Goal: Task Accomplishment & Management: Complete application form

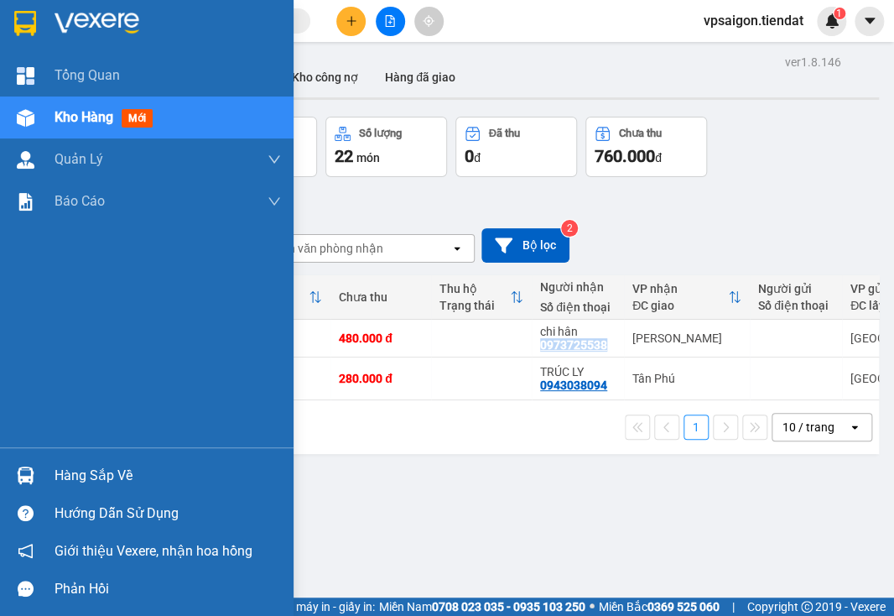
click at [73, 114] on span "Kho hàng" at bounding box center [84, 117] width 59 height 16
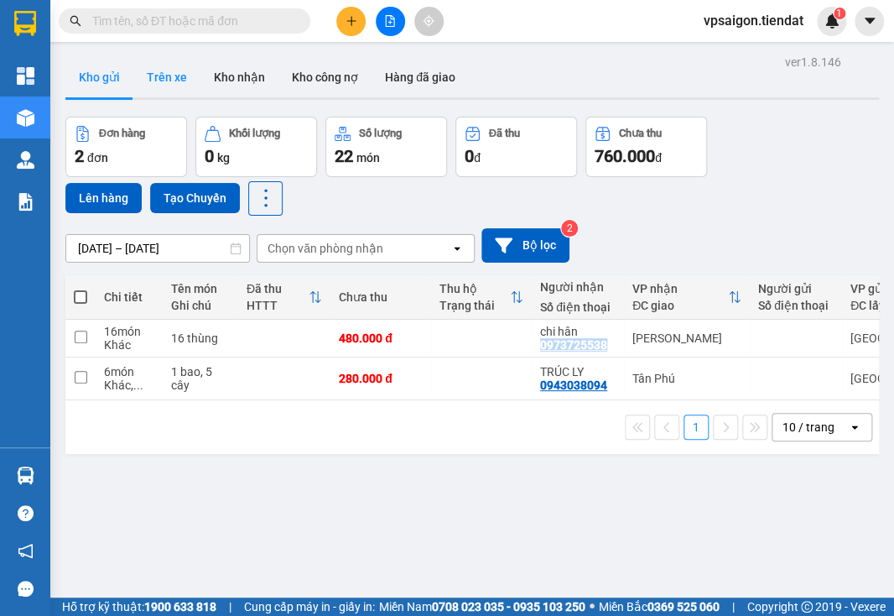
click at [170, 74] on button "Trên xe" at bounding box center [166, 77] width 67 height 40
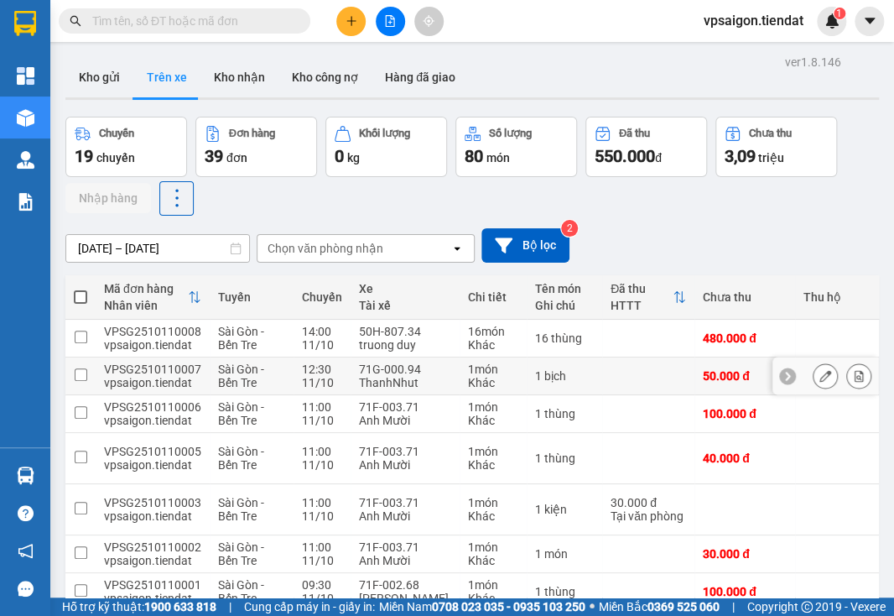
click at [468, 371] on div "1 món" at bounding box center [493, 368] width 50 height 13
checkbox input "true"
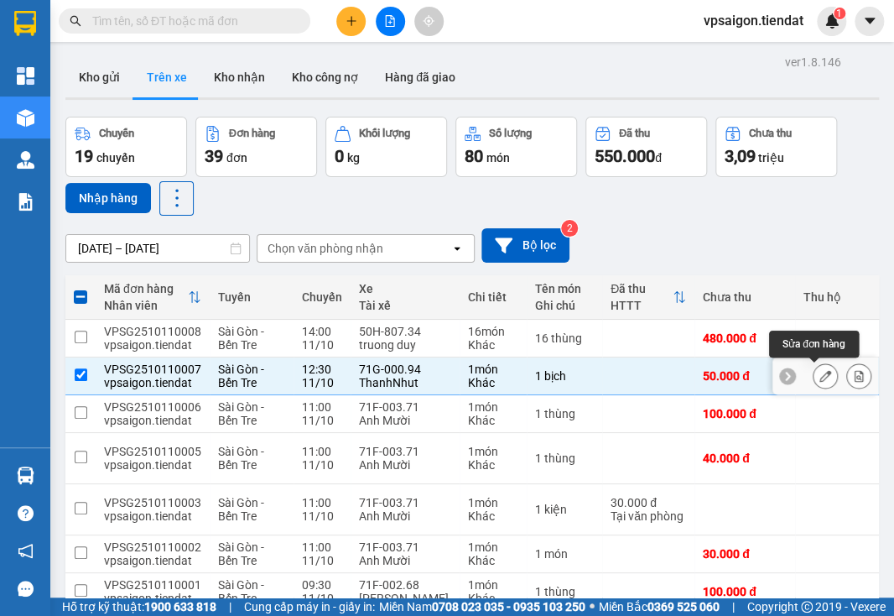
click at [820, 374] on icon at bounding box center [826, 376] width 12 height 12
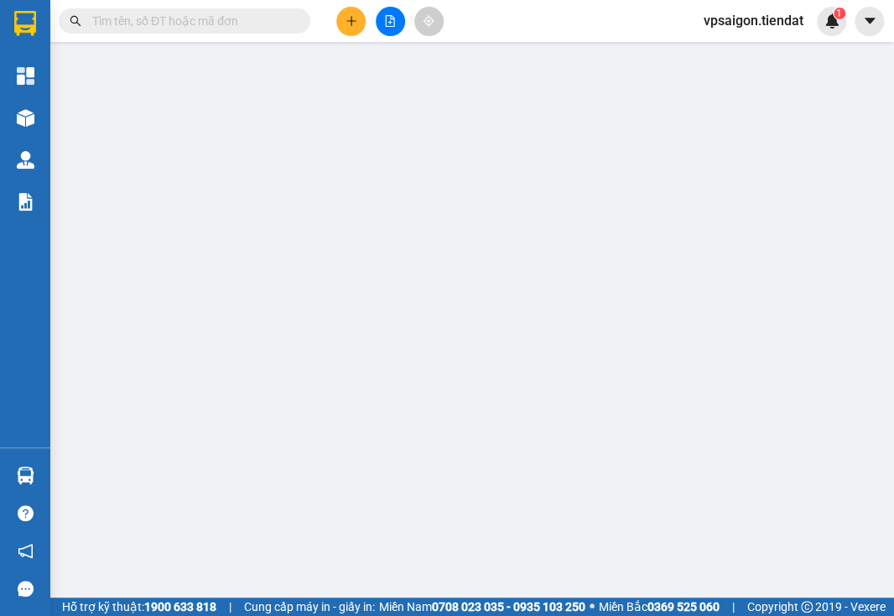
type input "0988440851"
type input "Chợ Thành Triệu"
type input "50.000"
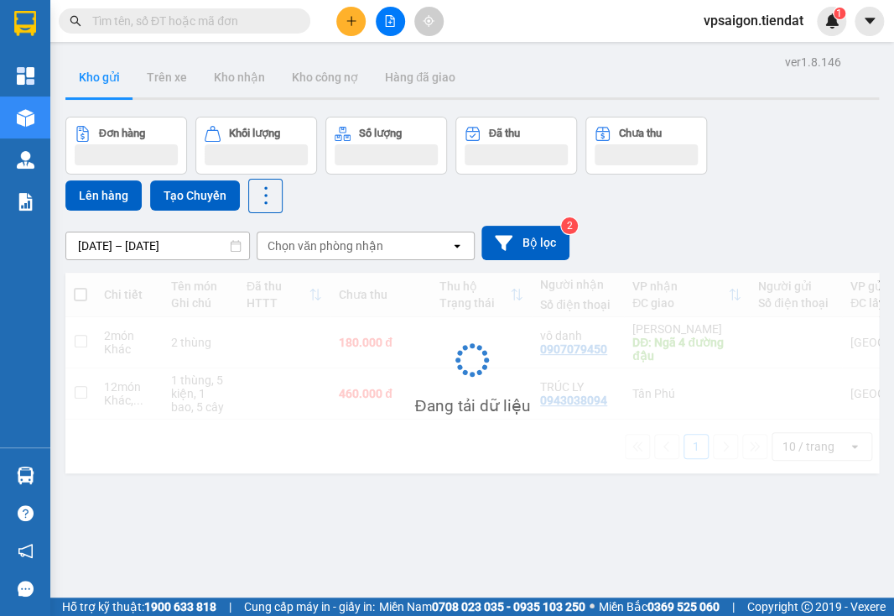
click at [226, 18] on input "text" at bounding box center [191, 21] width 198 height 18
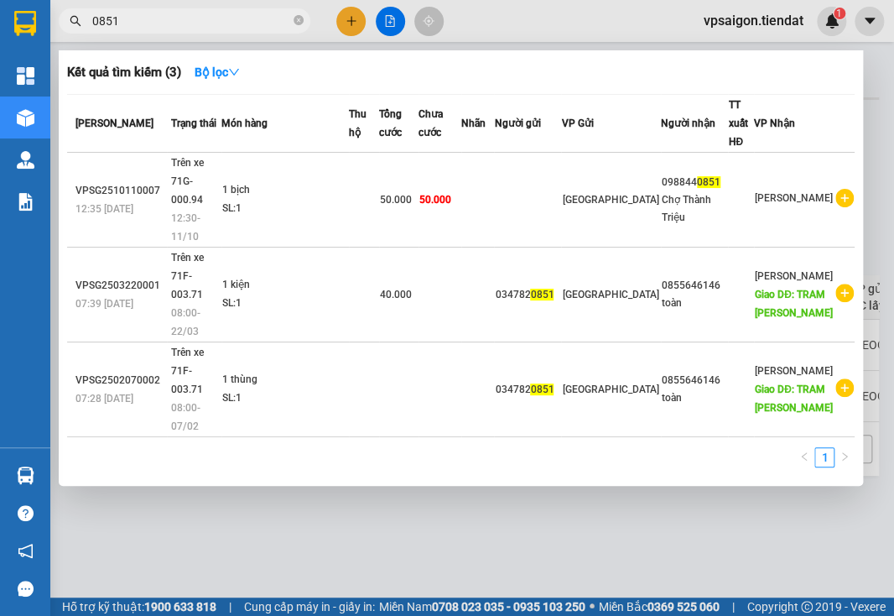
click at [316, 506] on div at bounding box center [447, 308] width 894 height 616
click at [136, 14] on input "0851" at bounding box center [191, 21] width 198 height 18
type input "0"
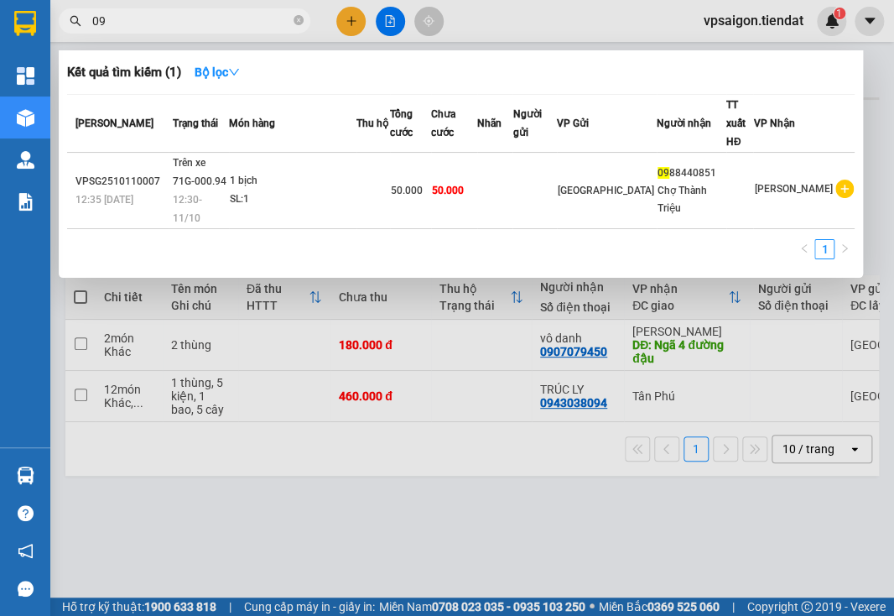
type input "0"
type input "440851"
click at [242, 542] on div at bounding box center [447, 308] width 894 height 616
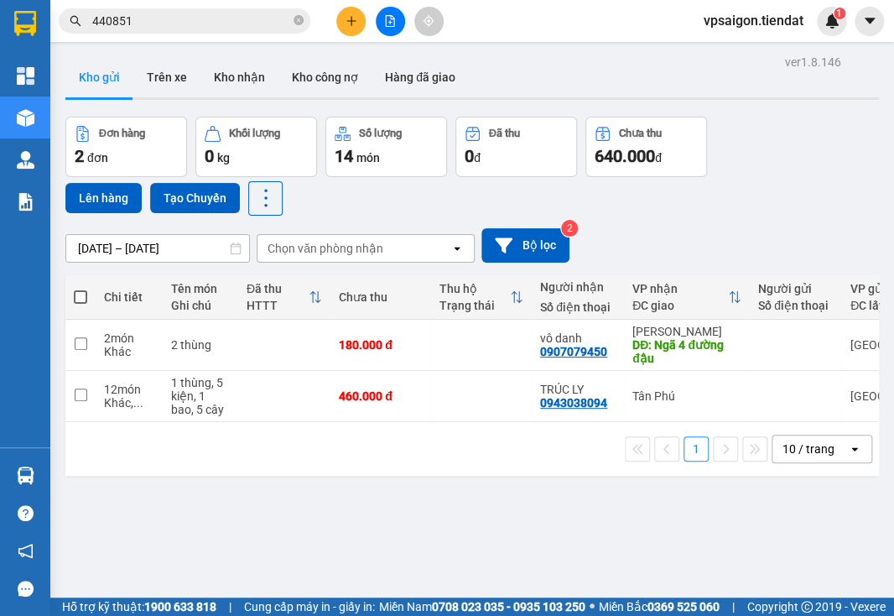
click at [237, 483] on div "ver 1.8.146 Kho gửi Trên xe Kho nhận Kho công nợ Hàng đã giao Đơn hàng 2 đơn Kh…" at bounding box center [472, 358] width 827 height 616
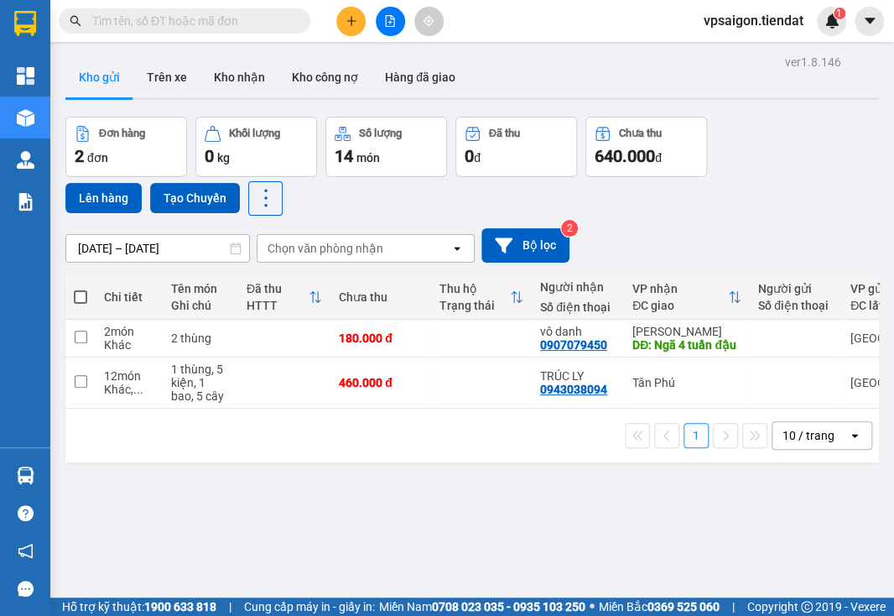
click at [198, 450] on div "1 10 / trang open" at bounding box center [472, 435] width 800 height 29
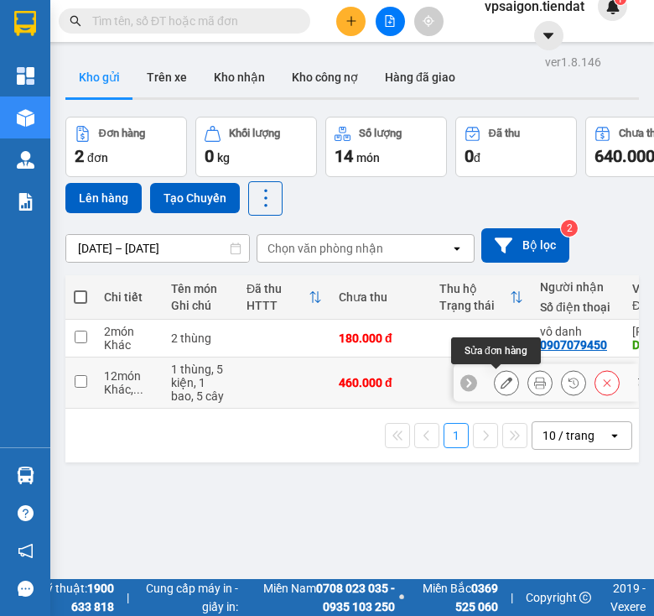
click at [501, 383] on icon at bounding box center [507, 383] width 12 height 12
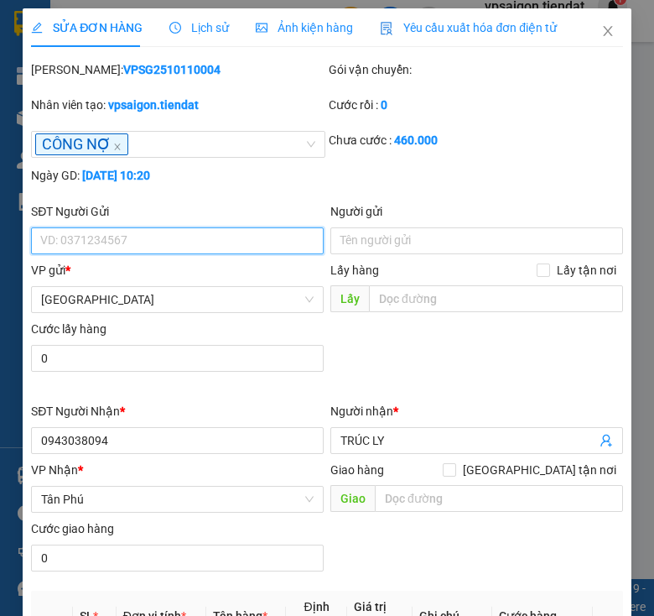
type input "0943038094"
type input "TRÚC LY"
type input "460.000"
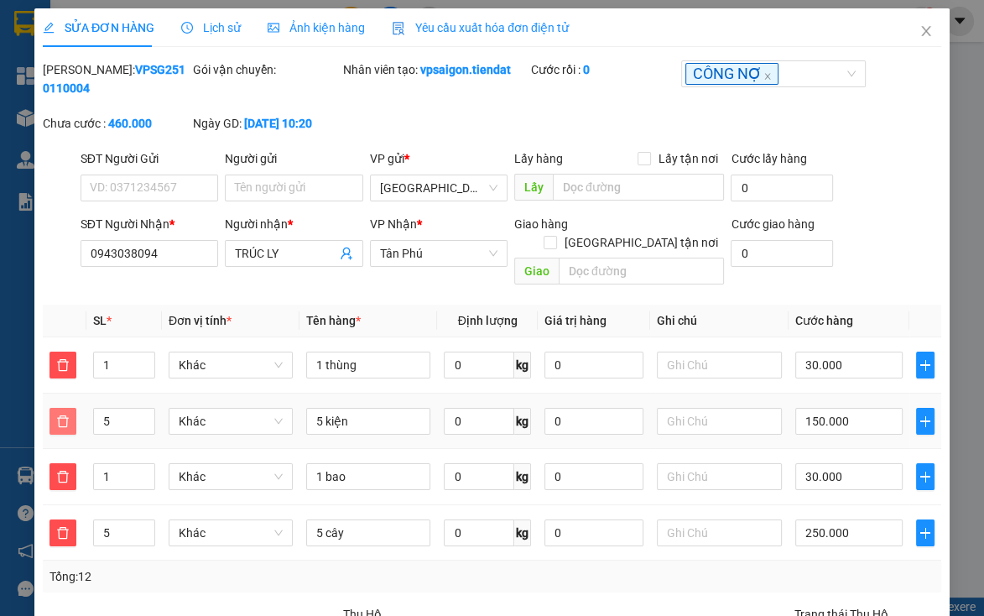
click at [60, 414] on icon "delete" at bounding box center [62, 420] width 13 height 13
type input "310.000"
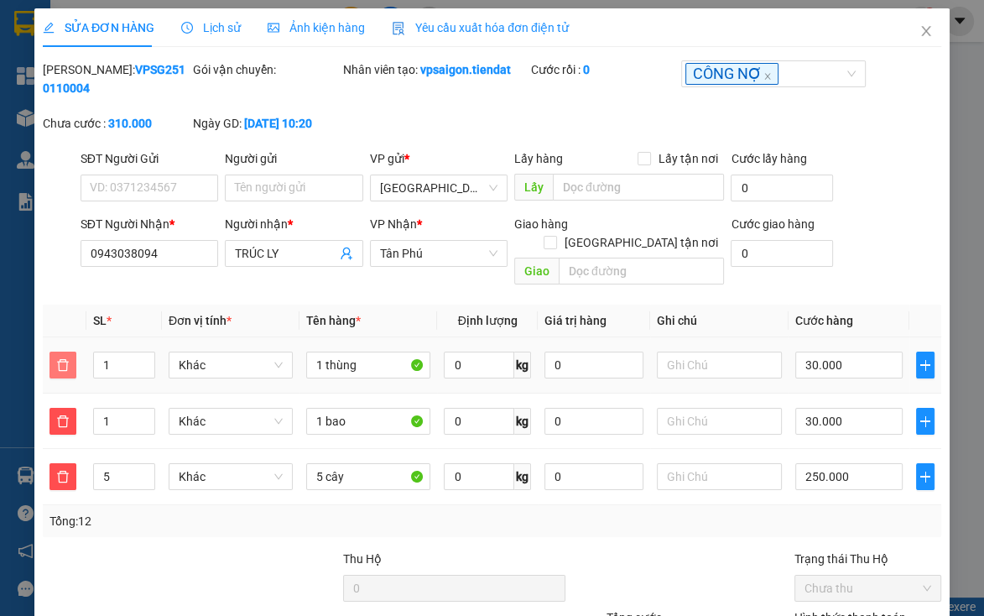
click at [51, 358] on span "delete" at bounding box center [62, 364] width 25 height 13
type input "280.000"
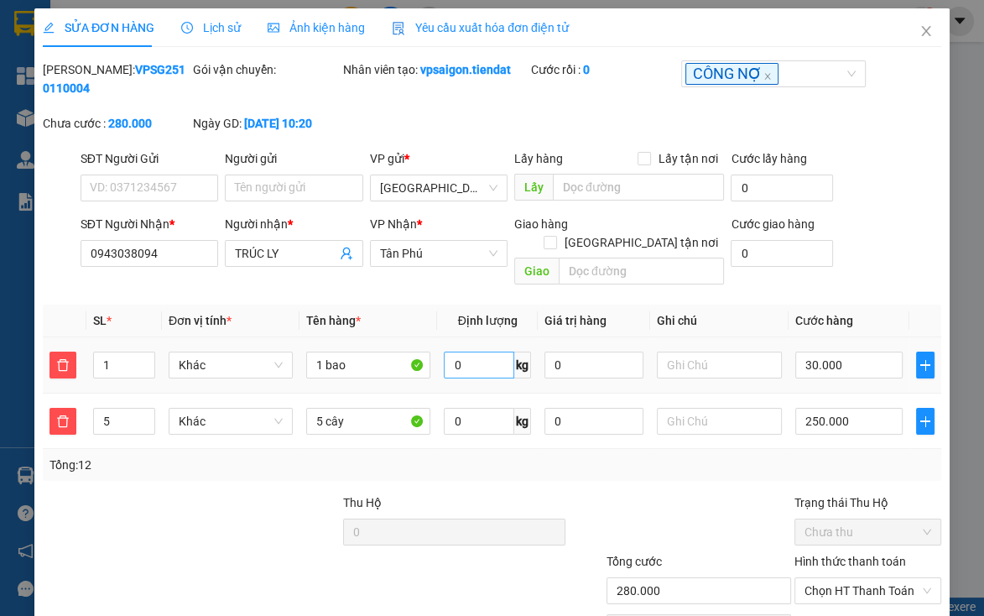
scroll to position [81, 0]
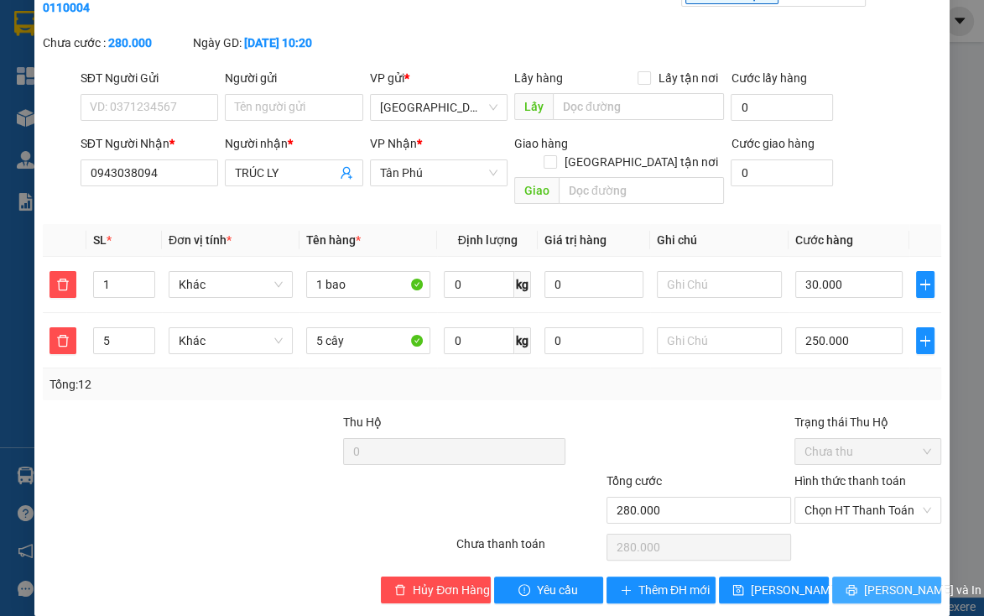
click at [893, 580] on button "[PERSON_NAME] và In" at bounding box center [886, 589] width 109 height 27
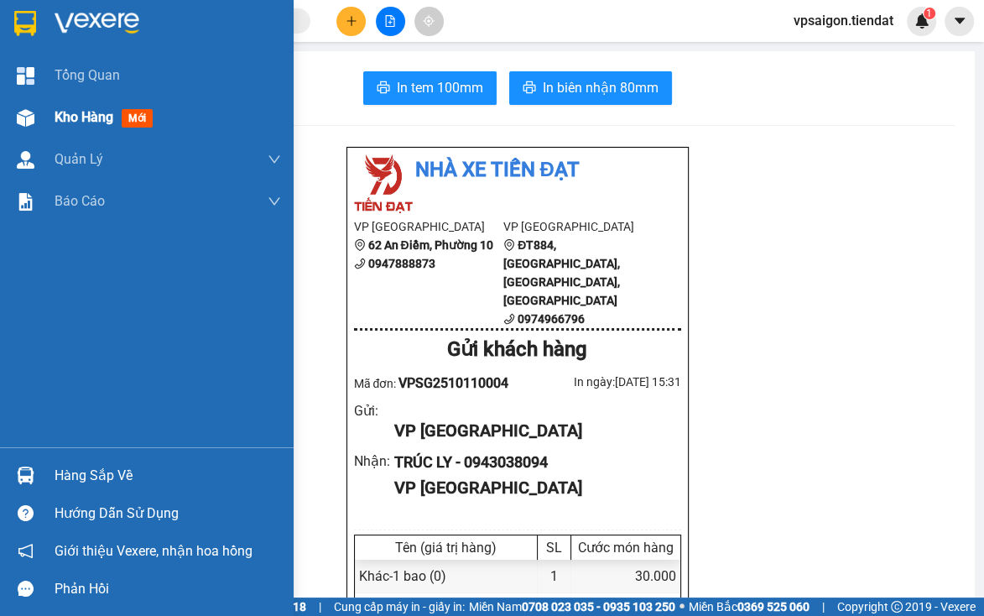
click at [36, 112] on div at bounding box center [25, 117] width 29 height 29
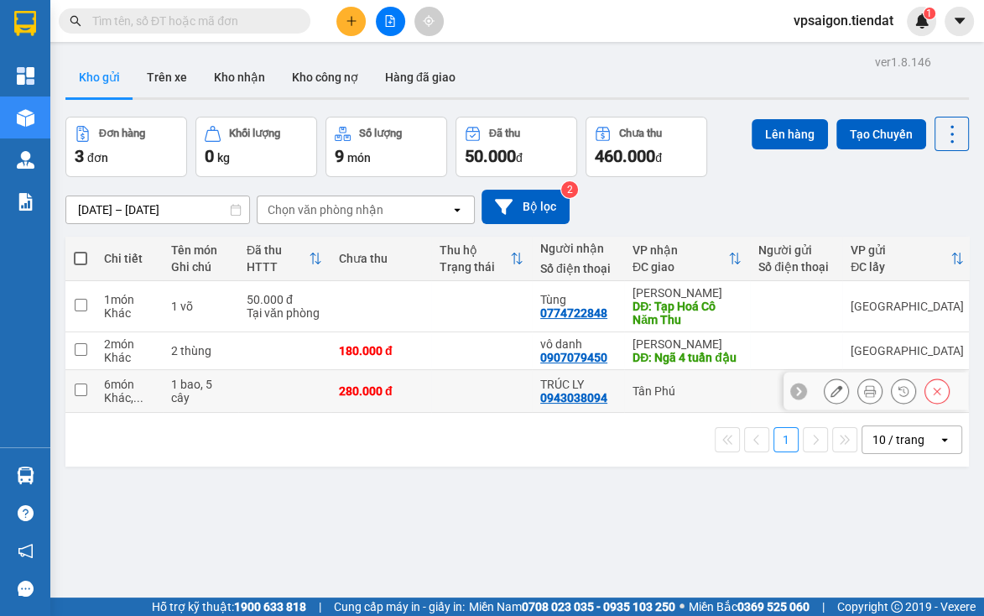
click at [516, 393] on td at bounding box center [481, 391] width 101 height 43
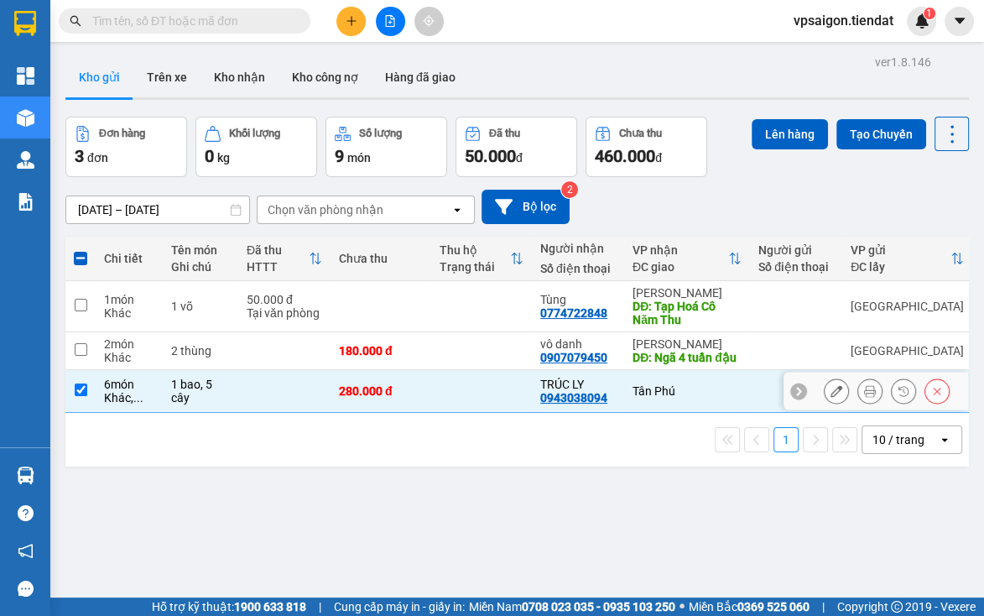
click at [479, 391] on td at bounding box center [481, 391] width 101 height 43
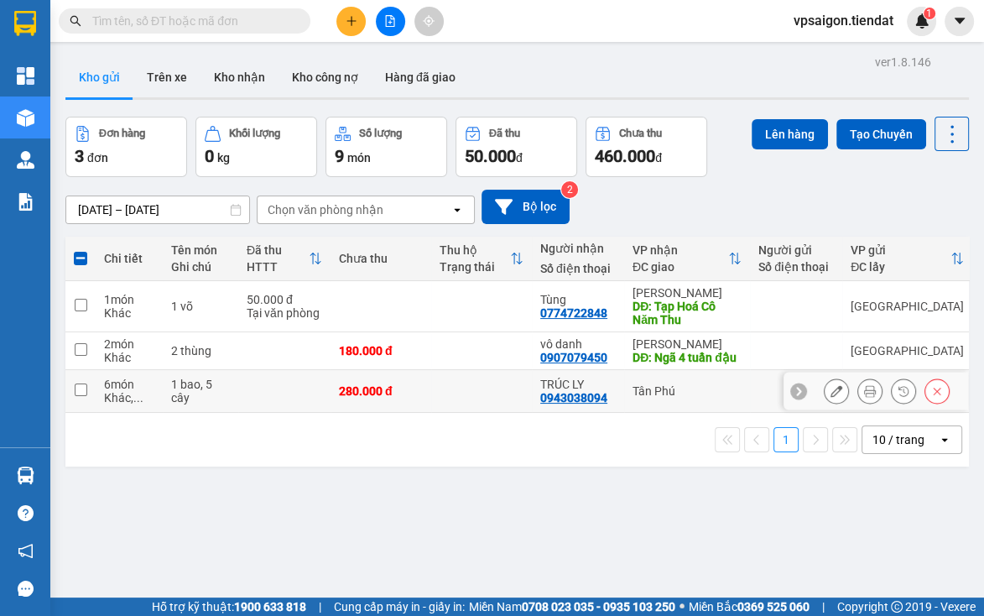
click at [481, 389] on td at bounding box center [481, 391] width 101 height 43
checkbox input "true"
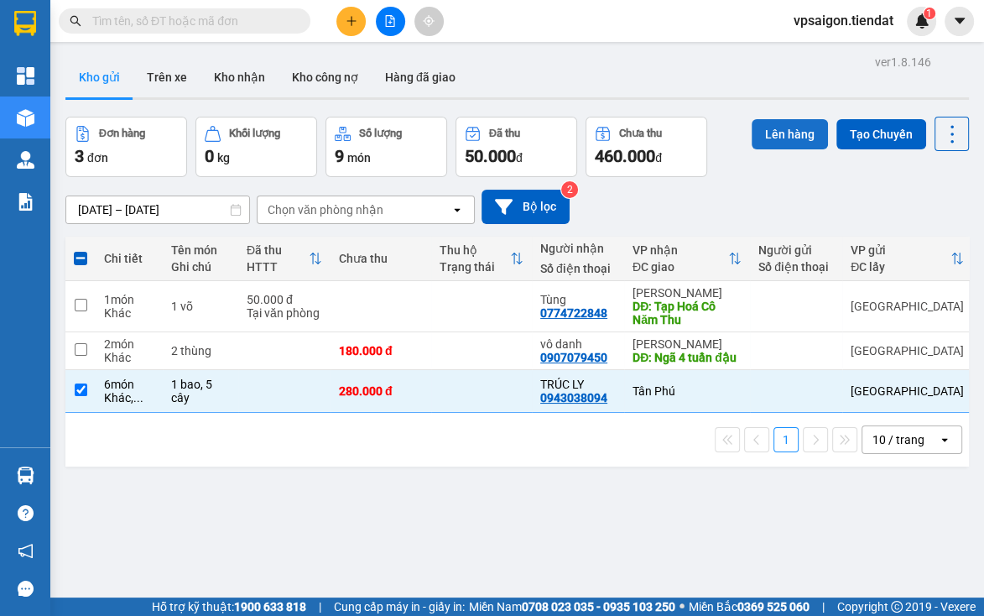
click at [771, 128] on button "Lên hàng" at bounding box center [790, 134] width 76 height 30
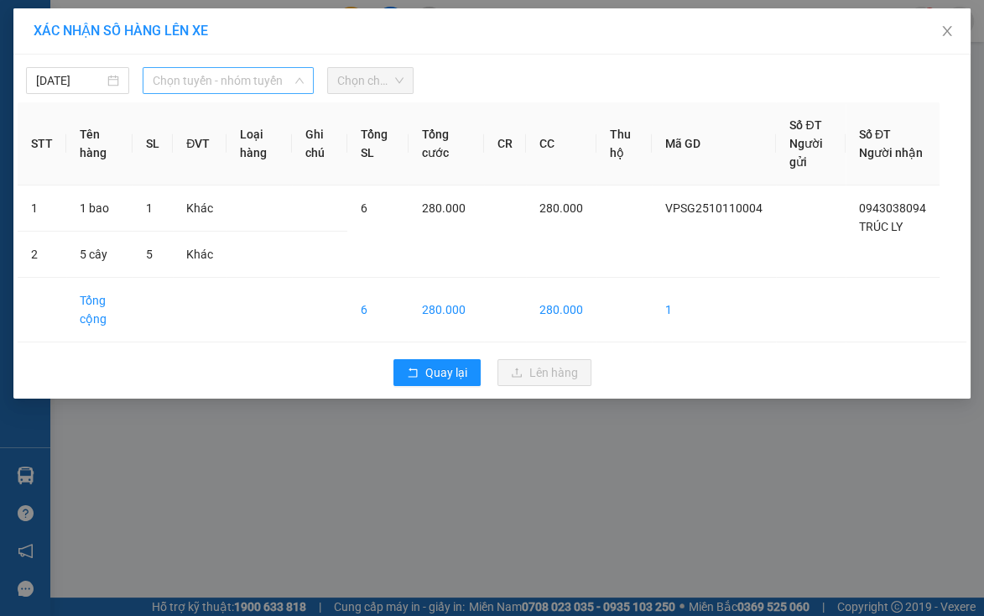
click at [228, 76] on span "Chọn tuyến - nhóm tuyến" at bounding box center [228, 80] width 150 height 25
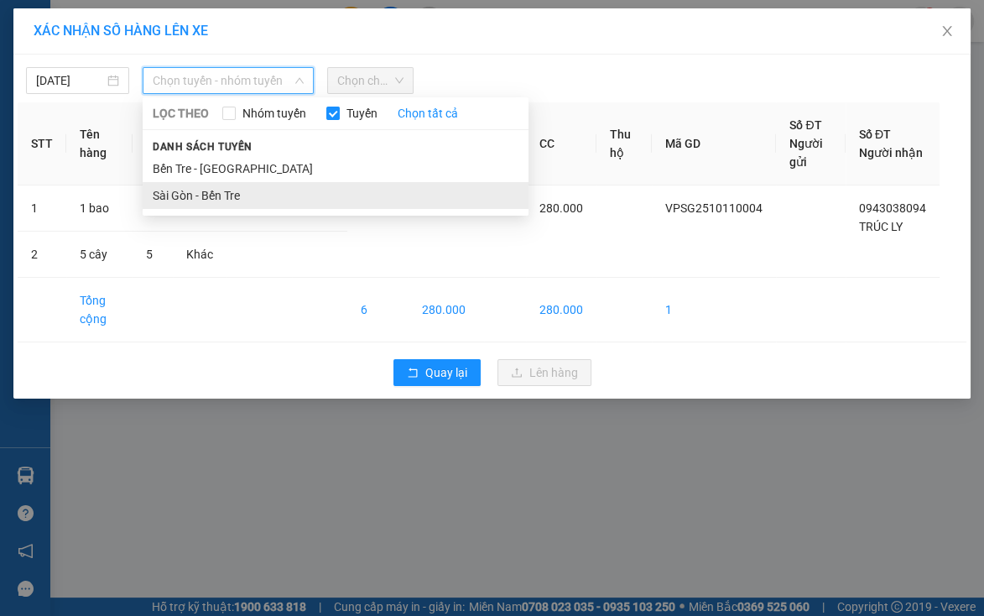
click at [190, 196] on li "Sài Gòn - Bến Tre" at bounding box center [336, 195] width 386 height 27
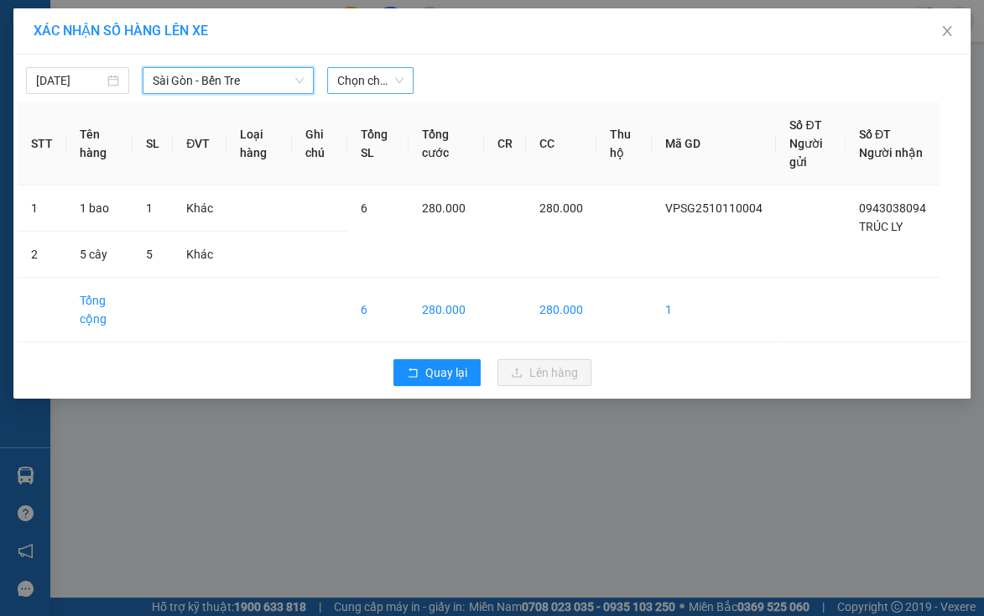
click at [372, 90] on span "Chọn chuyến" at bounding box center [370, 80] width 67 height 25
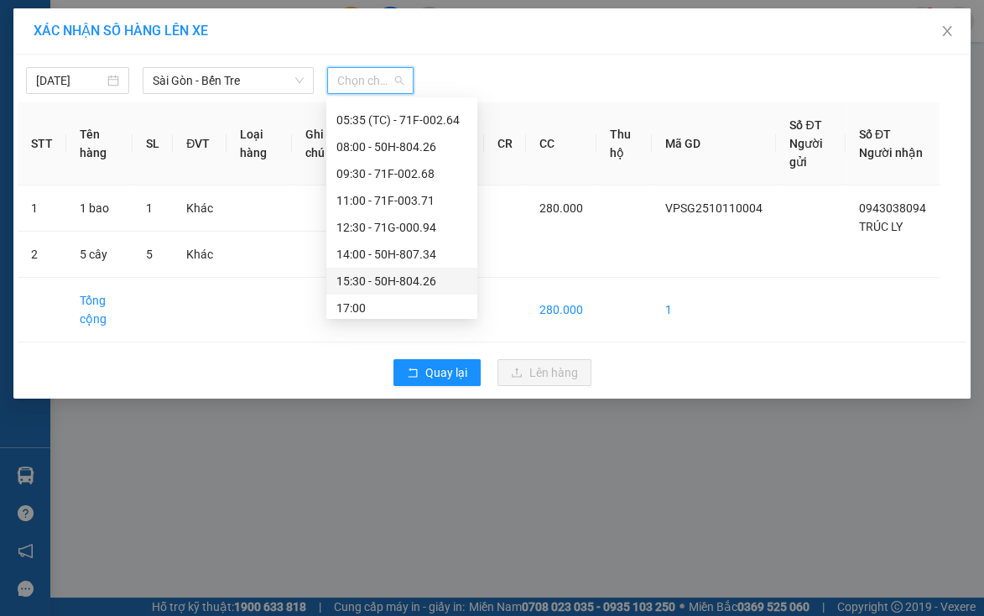
scroll to position [81, 0]
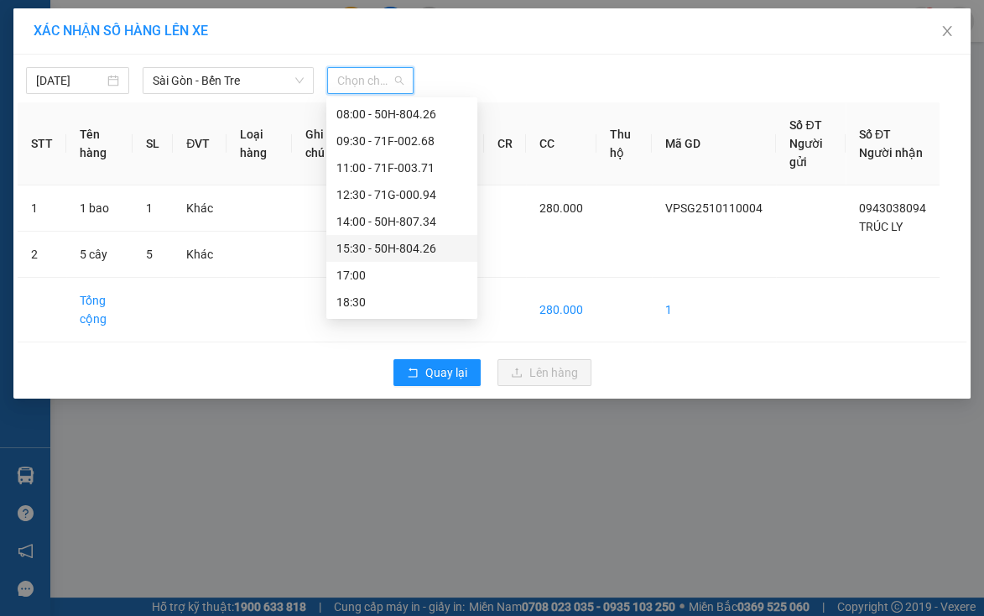
click at [366, 251] on div "15:30 - 50H-804.26" at bounding box center [401, 248] width 131 height 18
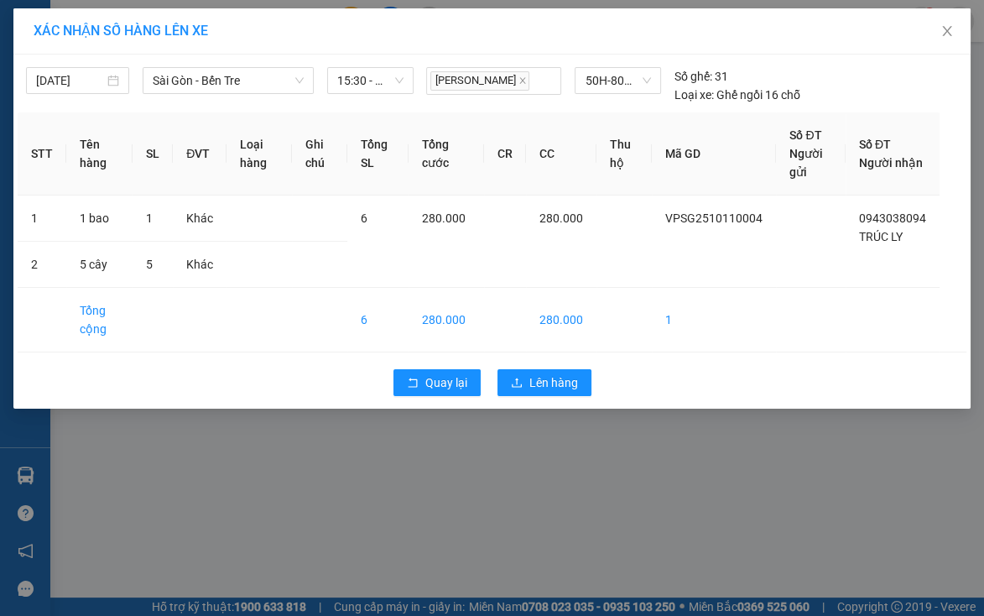
click at [218, 429] on div "XÁC NHẬN SỐ HÀNG LÊN XE 11/10/2025 Sài Gòn - Bến Tre LỌC THEO Nhóm tuyến Tuyến …" at bounding box center [492, 308] width 984 height 616
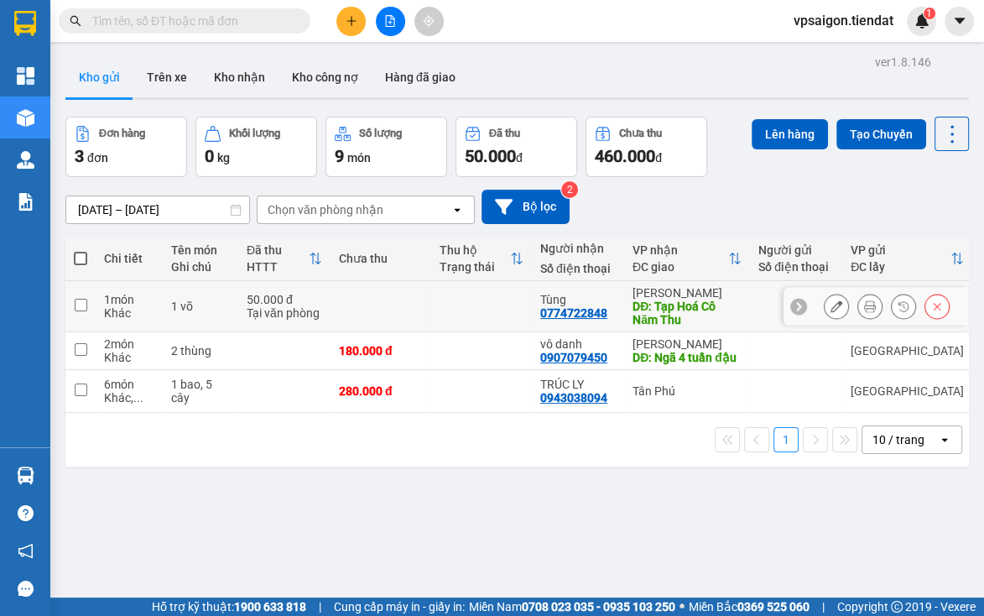
click at [588, 310] on div "0774722848" at bounding box center [573, 312] width 67 height 13
drag, startPoint x: 533, startPoint y: 305, endPoint x: 521, endPoint y: 376, distance: 71.6
click at [533, 305] on td "Tùng 0774722848" at bounding box center [578, 306] width 92 height 51
checkbox input "true"
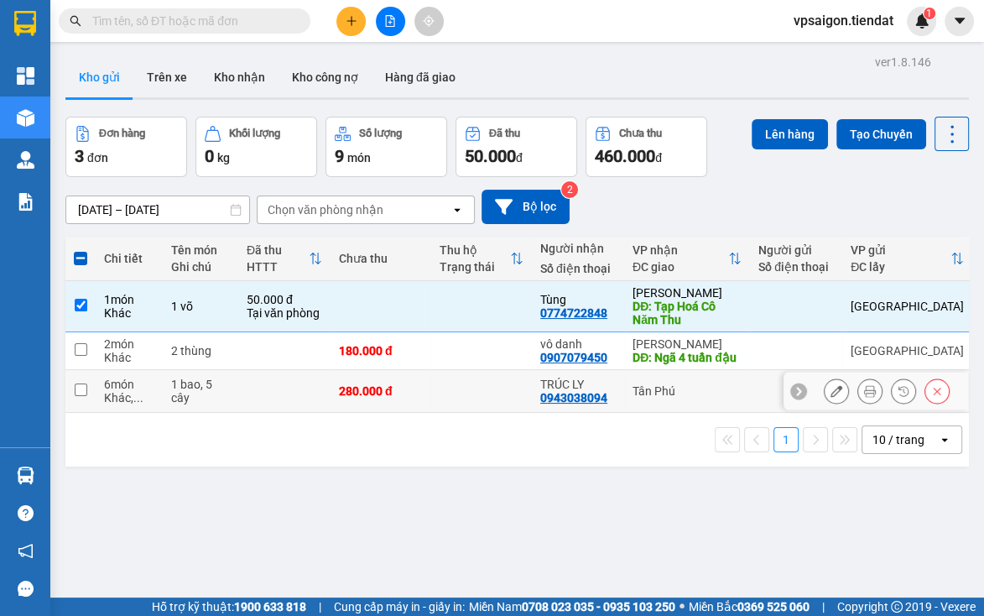
click at [520, 388] on td at bounding box center [481, 391] width 101 height 43
checkbox input "true"
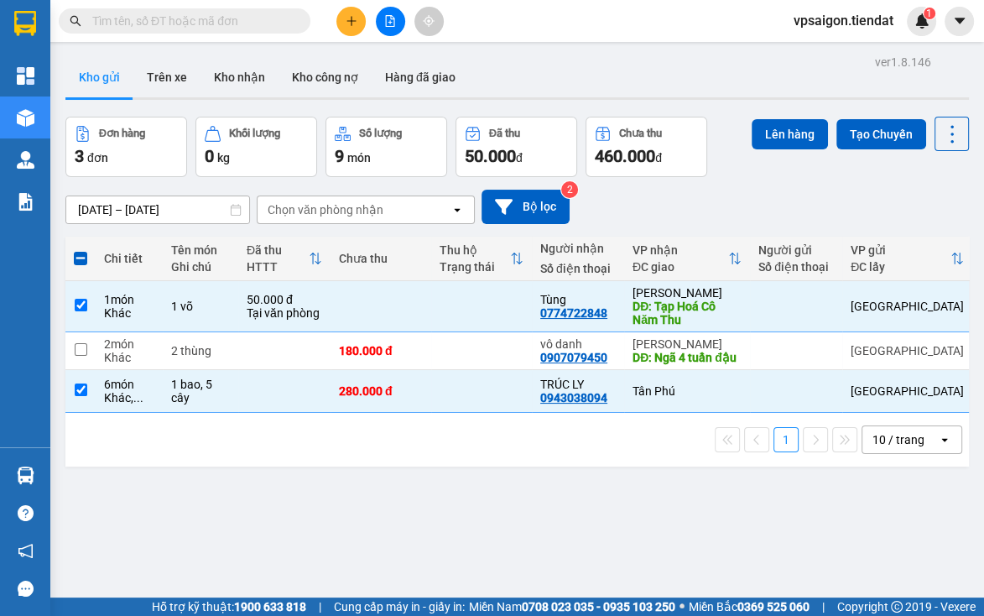
click at [330, 444] on div "1 10 / trang open" at bounding box center [517, 439] width 890 height 29
click at [261, 492] on div "ver 1.8.146 Kho gửi Trên xe Kho nhận Kho công nợ Hàng đã giao Đơn hàng 3 đơn Kh…" at bounding box center [517, 358] width 917 height 616
drag, startPoint x: 242, startPoint y: 440, endPoint x: 243, endPoint y: 430, distance: 9.4
click at [242, 440] on div "1 10 / trang open" at bounding box center [517, 439] width 890 height 29
click at [776, 127] on button "Lên hàng" at bounding box center [790, 134] width 76 height 30
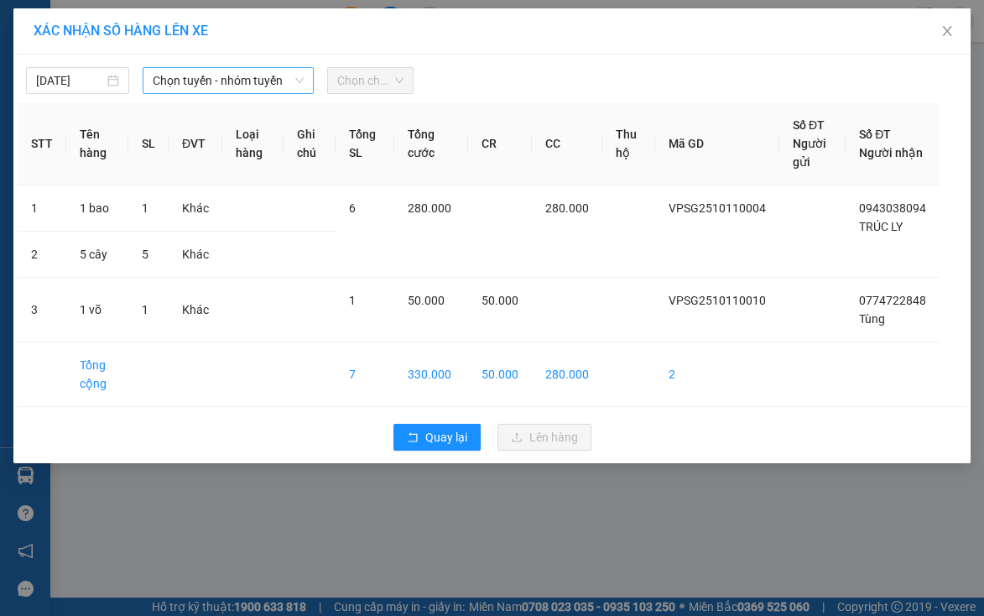
click at [223, 68] on span "Chọn tuyến - nhóm tuyến" at bounding box center [228, 80] width 150 height 25
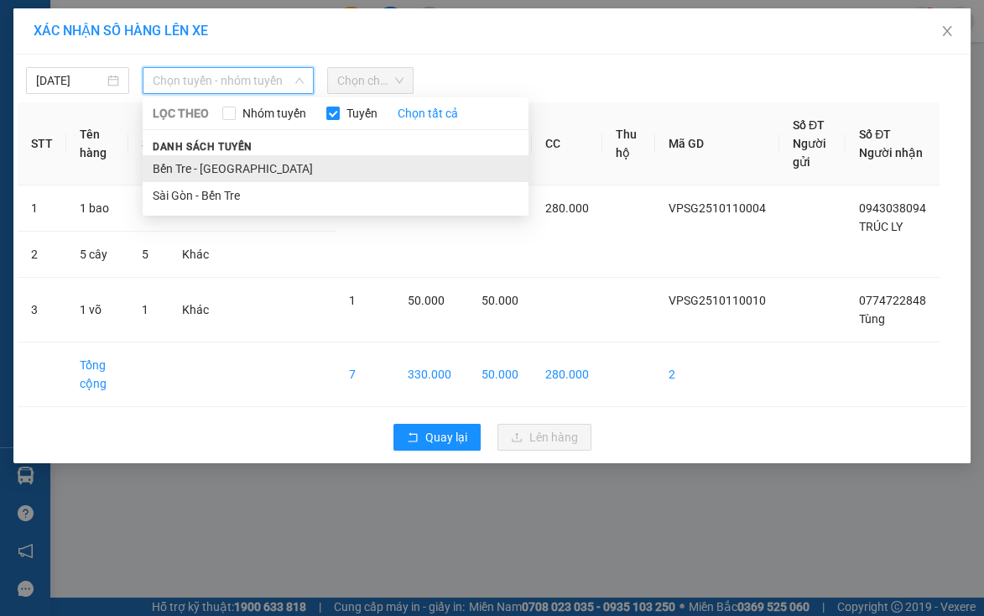
click at [196, 176] on li "Bến Tre - Sài Gòn" at bounding box center [336, 168] width 386 height 27
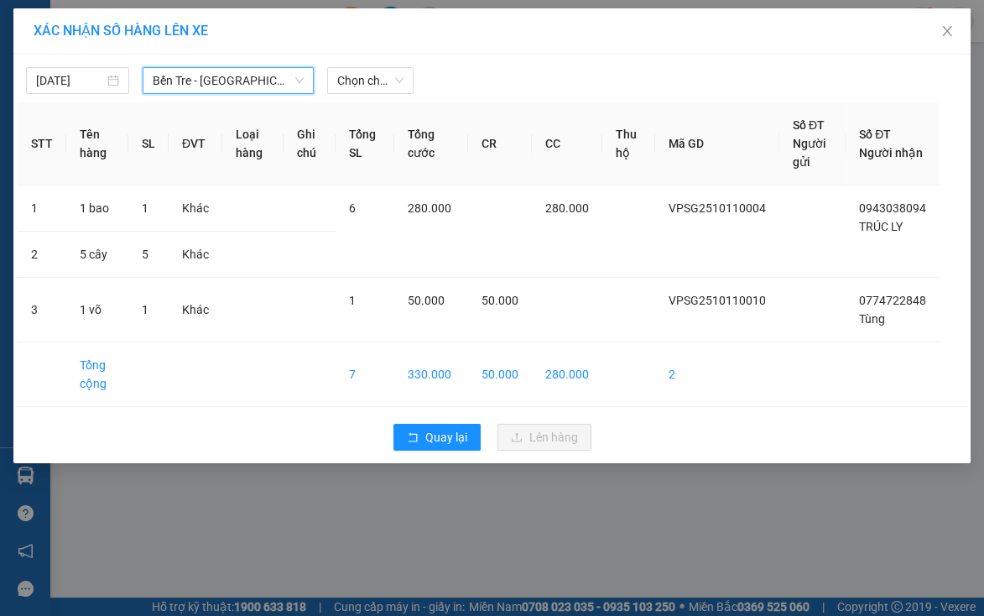
click at [224, 91] on span "Bến Tre - Sài Gòn" at bounding box center [228, 80] width 150 height 25
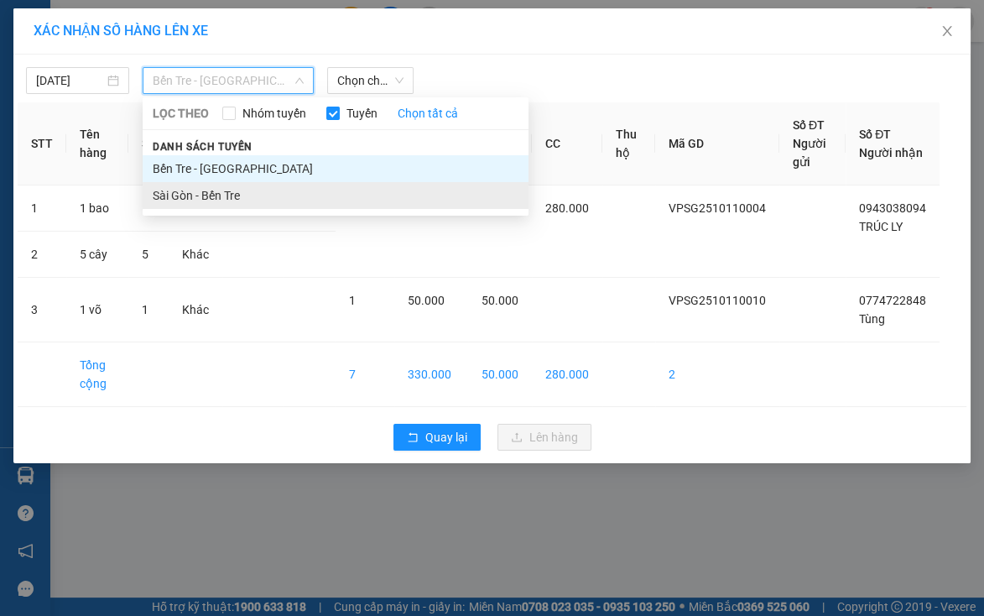
click at [208, 193] on li "Sài Gòn - Bến Tre" at bounding box center [336, 195] width 386 height 27
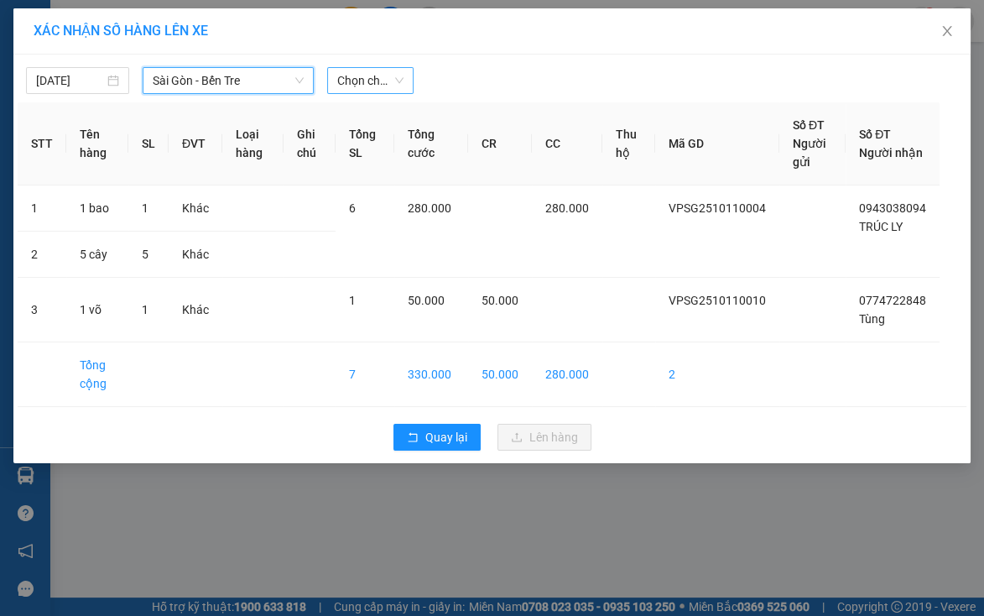
click at [376, 83] on span "Chọn chuyến" at bounding box center [370, 80] width 67 height 25
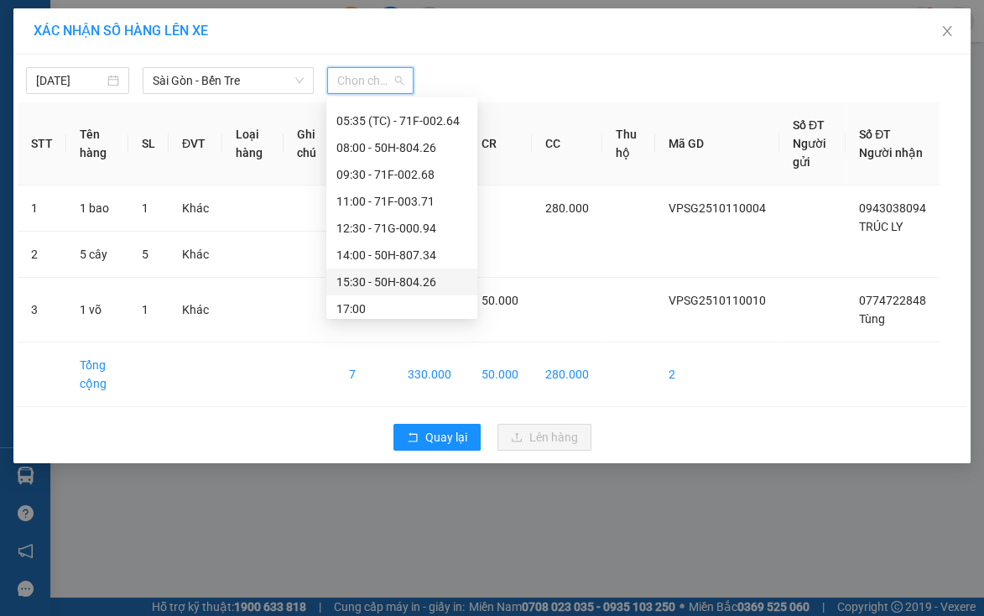
scroll to position [81, 0]
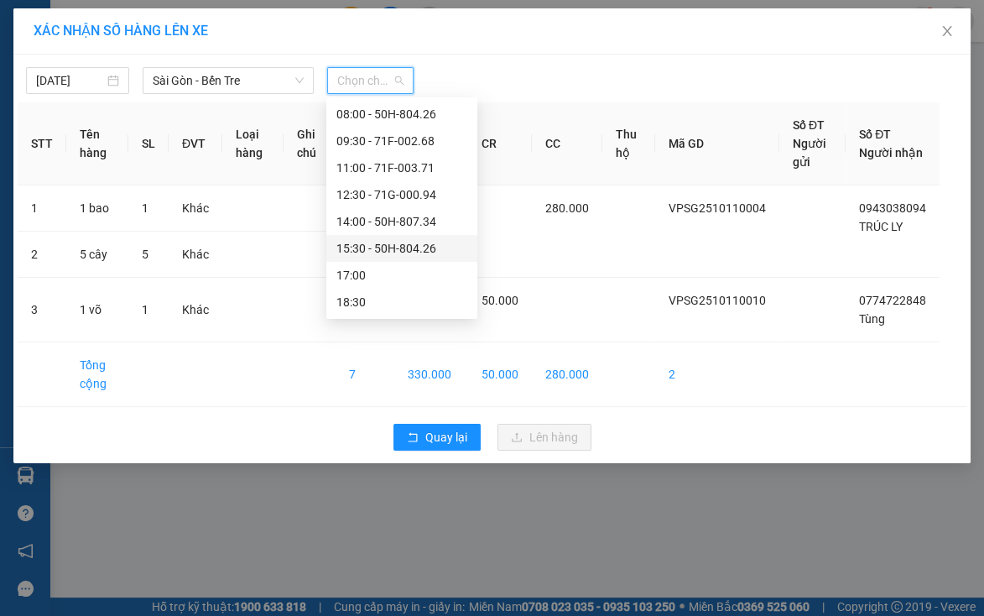
click at [394, 248] on div "15:30 - 50H-804.26" at bounding box center [401, 248] width 131 height 18
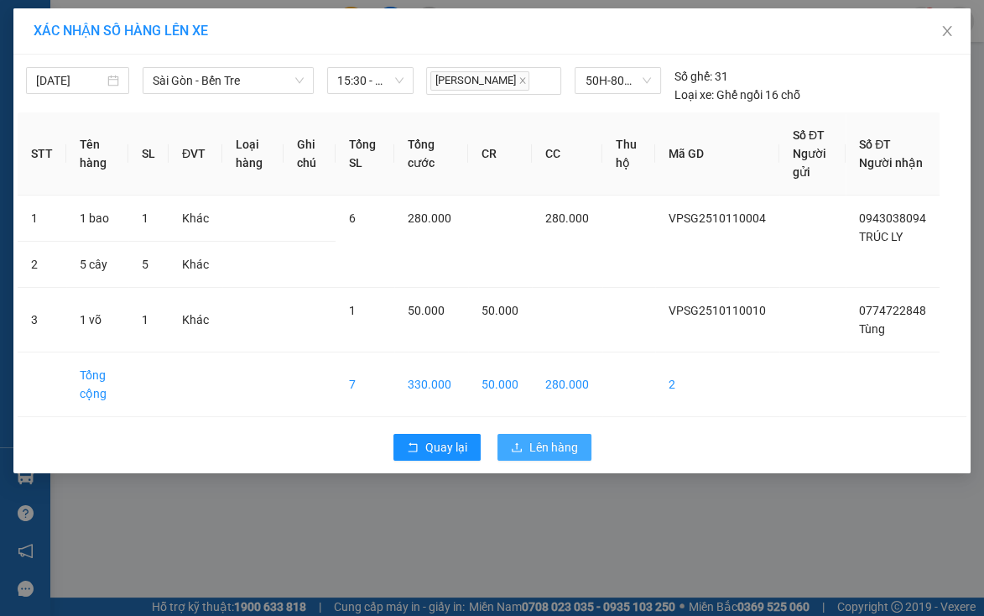
click at [523, 441] on button "Lên hàng" at bounding box center [544, 447] width 94 height 27
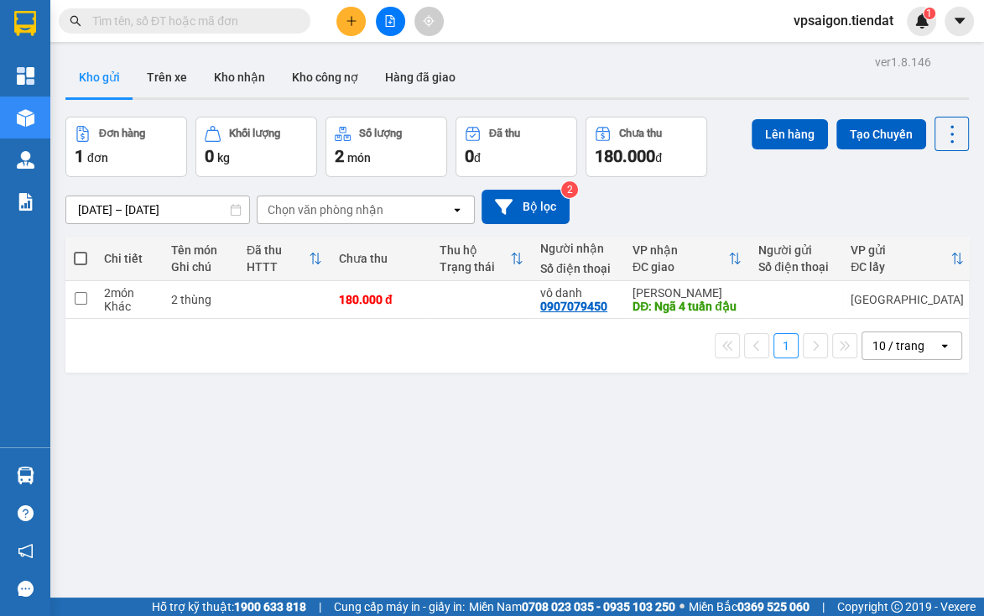
click at [396, 467] on div "ver 1.8.146 Kho gửi Trên xe Kho nhận Kho công nợ Hàng đã giao Đơn hàng 1 đơn Kh…" at bounding box center [517, 358] width 917 height 616
click at [352, 18] on icon "plus" at bounding box center [352, 21] width 12 height 12
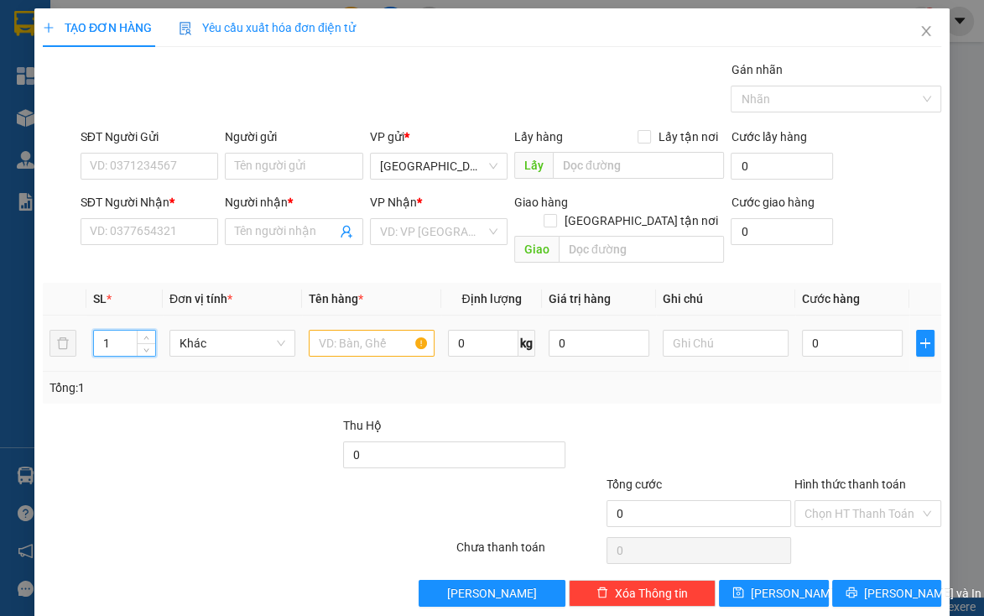
click at [124, 330] on input "1" at bounding box center [124, 342] width 60 height 25
type input "6"
click at [320, 331] on input "text" at bounding box center [372, 343] width 126 height 27
type input "6 thùng"
type input "1"
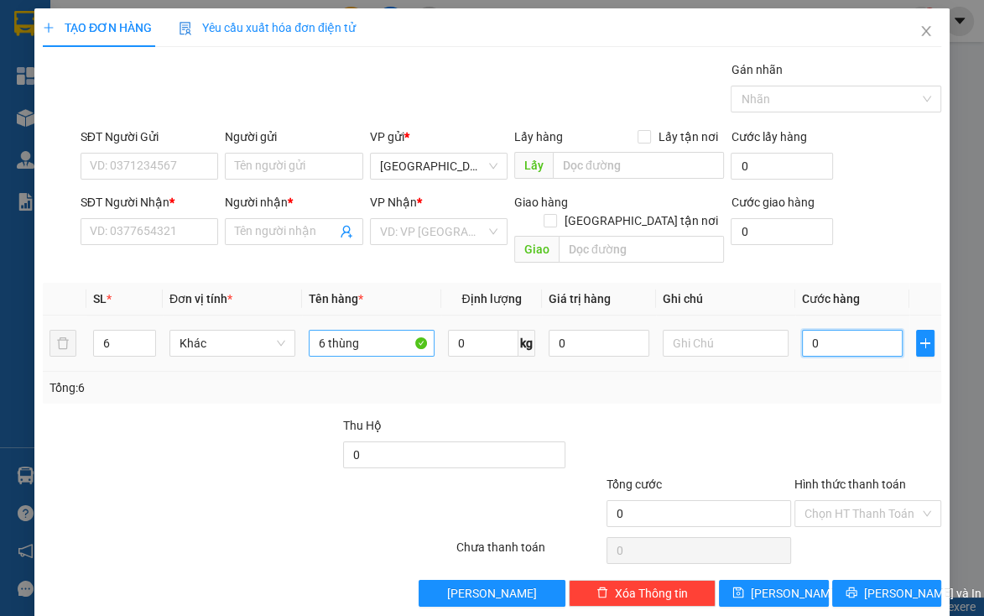
type input "1"
type input "18"
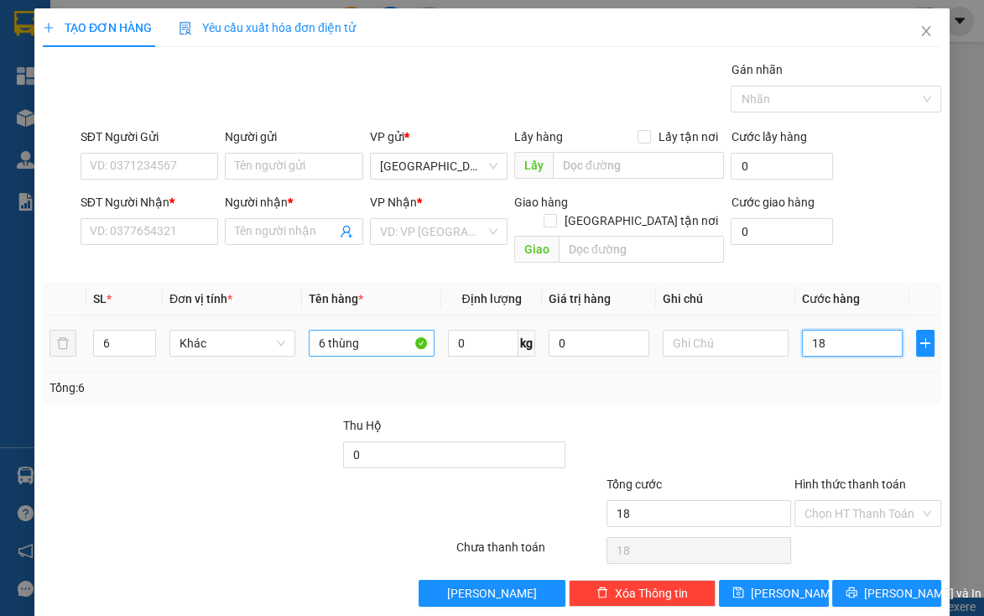
type input "180"
type input "180.000"
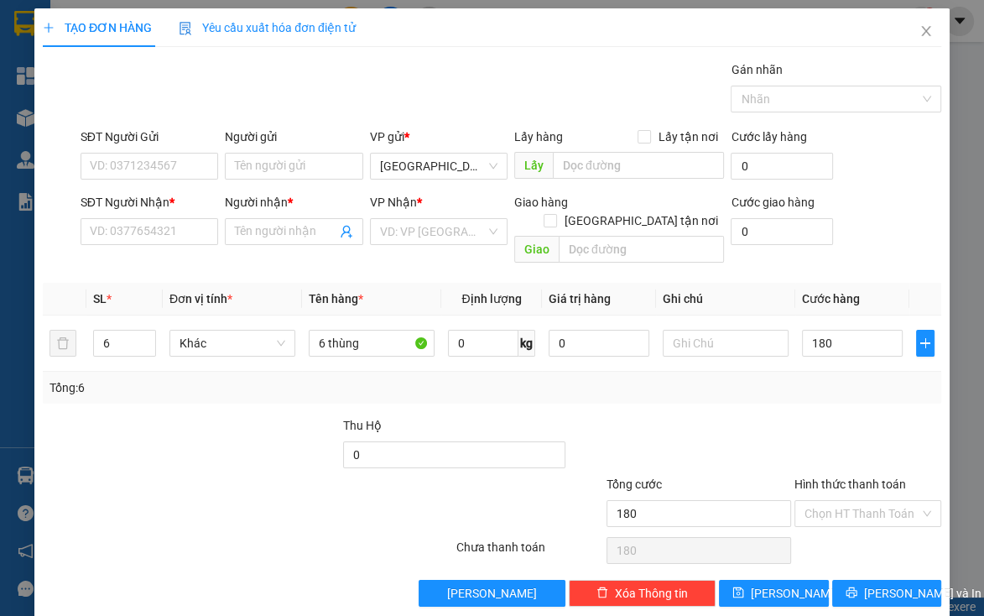
type input "180.000"
click at [785, 389] on div "Transit Pickup Surcharge Ids Transit Deliver Surcharge Ids Transit Deliver Surc…" at bounding box center [492, 333] width 898 height 546
click at [807, 96] on div at bounding box center [827, 99] width 185 height 20
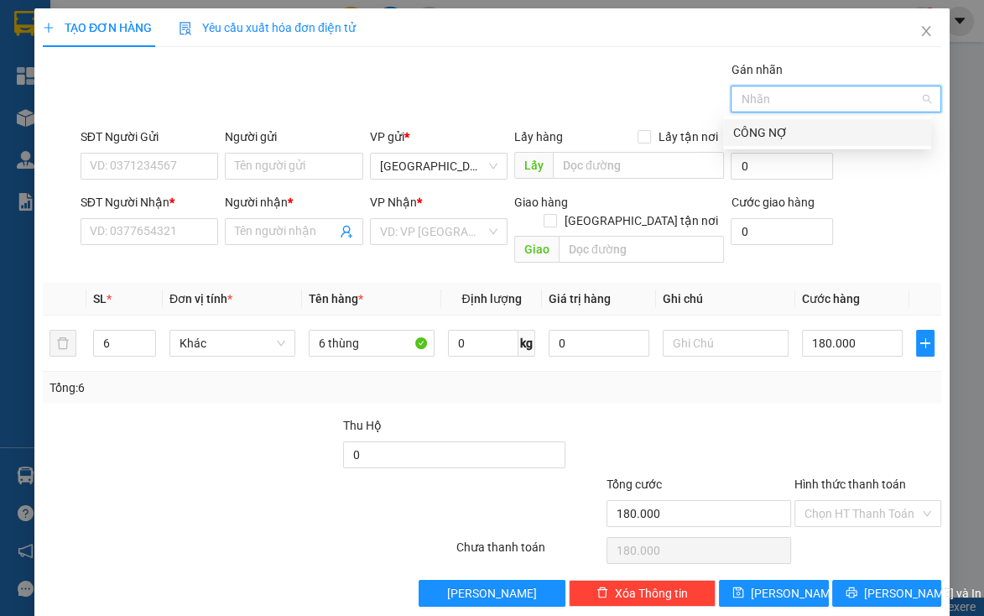
click at [821, 131] on div "CÔNG NỢ" at bounding box center [827, 132] width 188 height 18
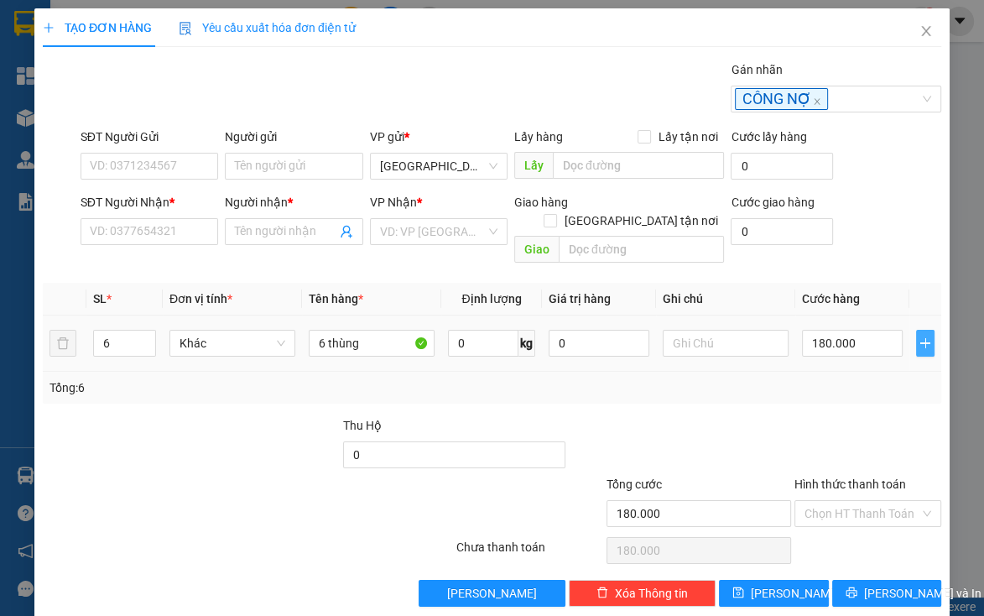
click at [893, 336] on icon "plus" at bounding box center [925, 342] width 13 height 13
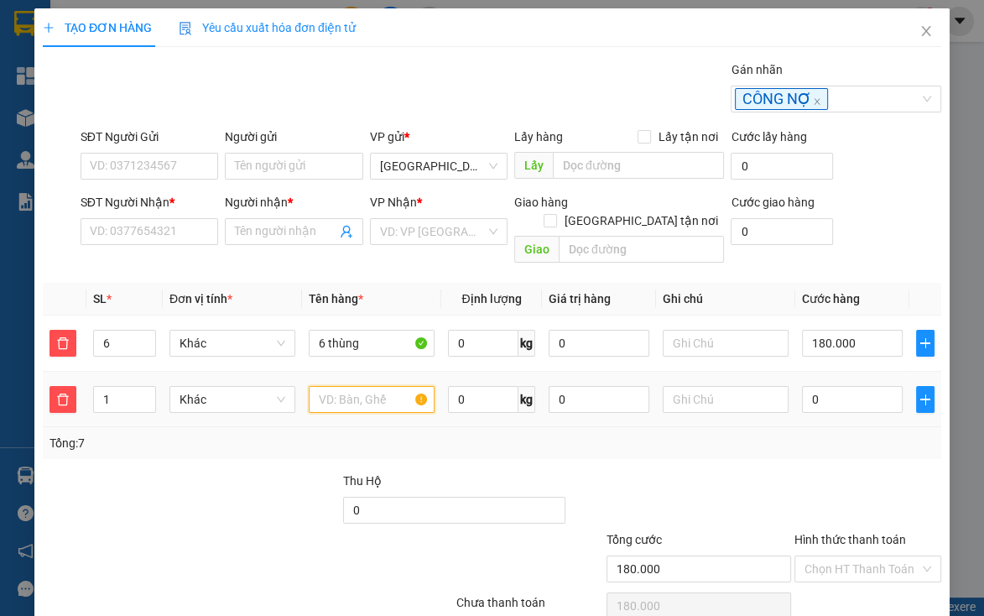
click at [357, 386] on input "text" at bounding box center [372, 399] width 126 height 27
type input "1 bao"
type input "180.003"
type input "3"
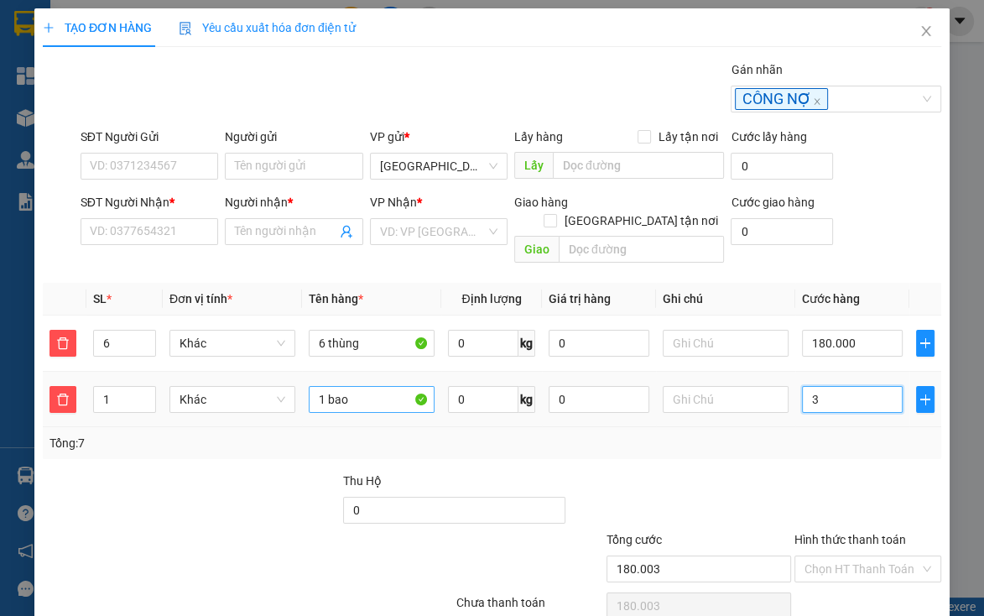
type input "180.030"
type input "30"
type input "210.000"
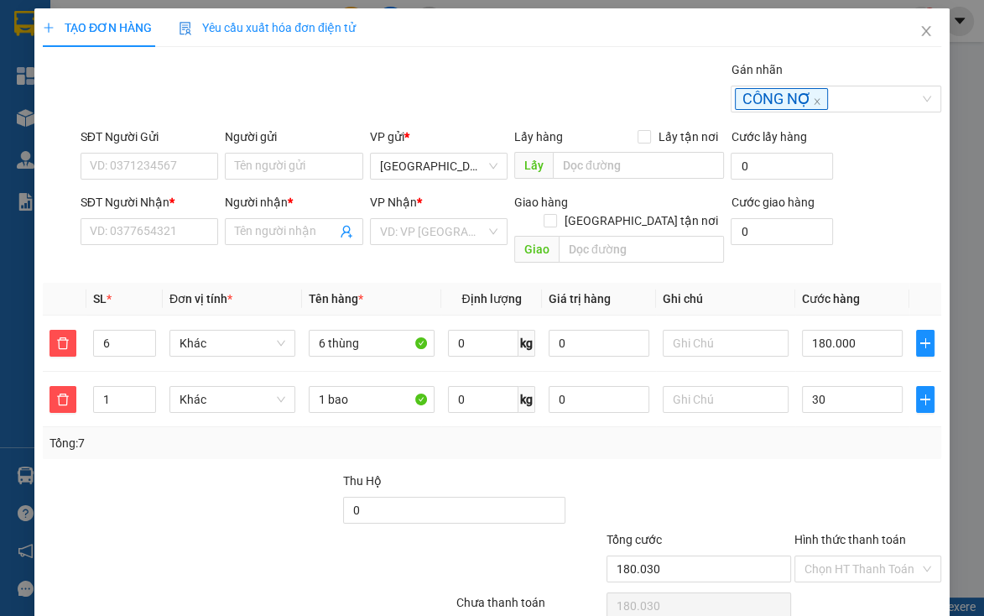
type input "30.000"
click at [647, 434] on div "Tổng: 7" at bounding box center [491, 443] width 885 height 18
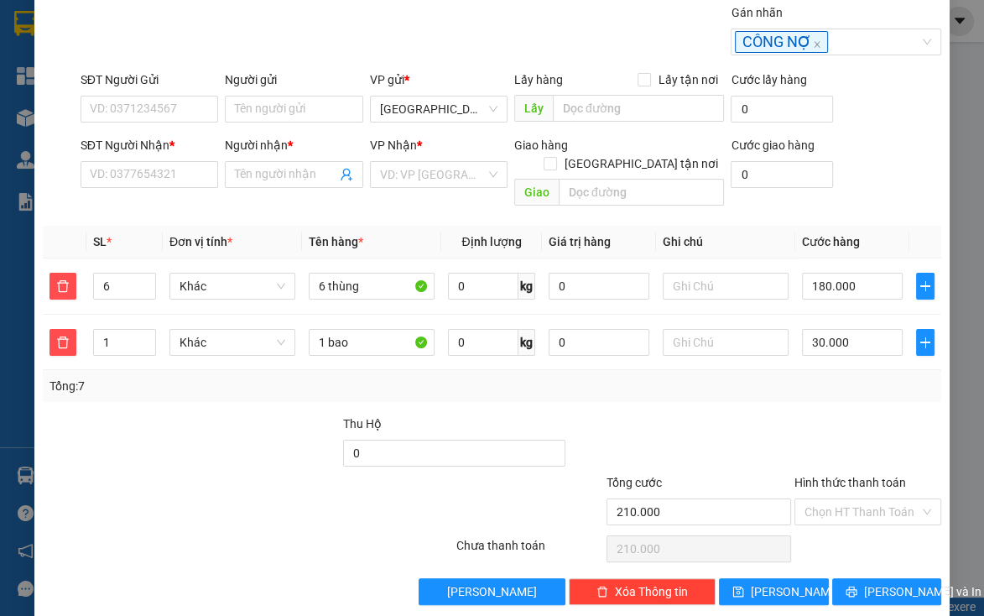
scroll to position [59, 0]
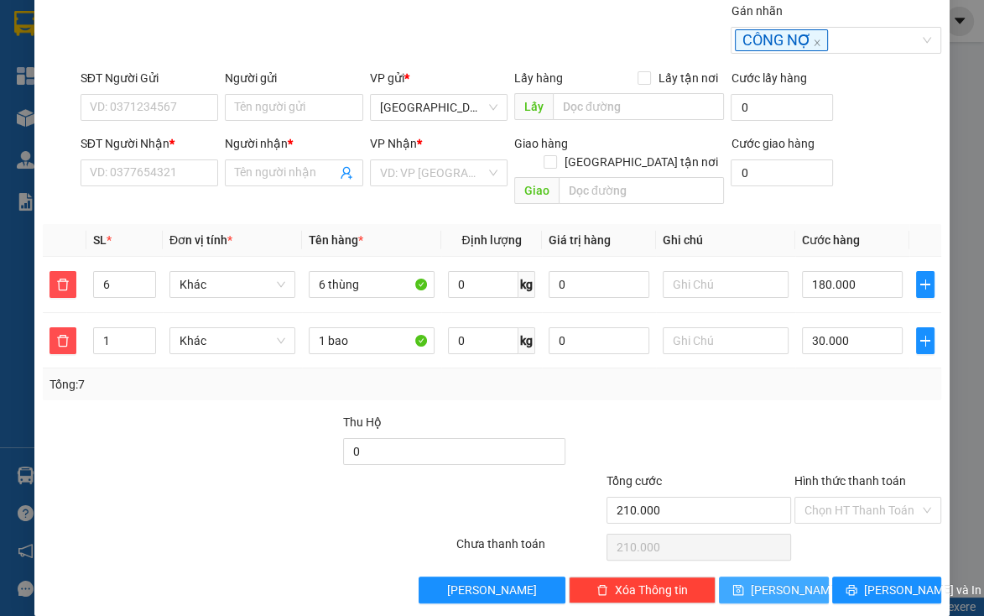
click at [776, 580] on span "Lưu" at bounding box center [796, 589] width 90 height 18
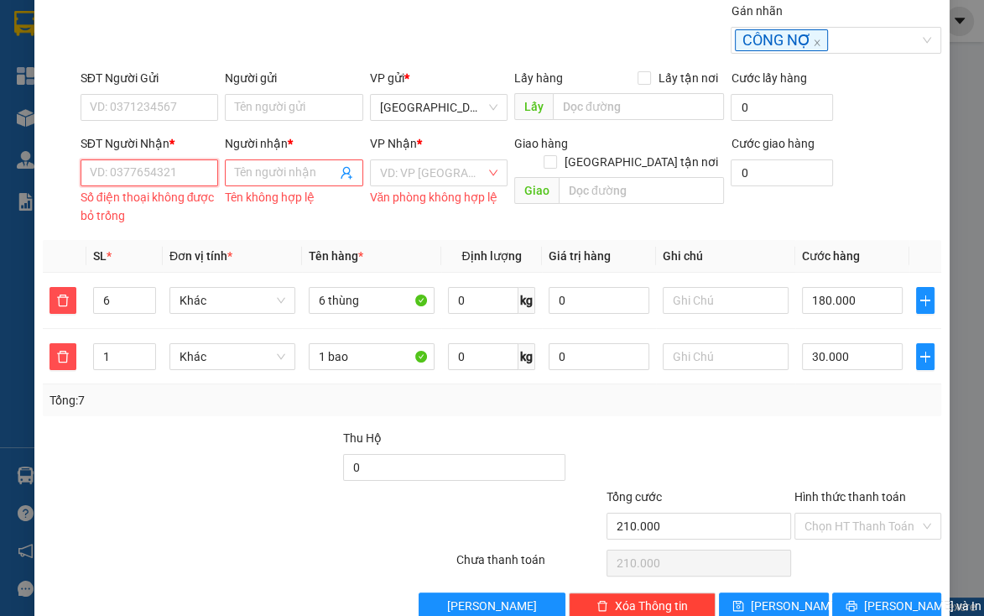
click at [161, 166] on input "SĐT Người Nhận *" at bounding box center [150, 172] width 138 height 27
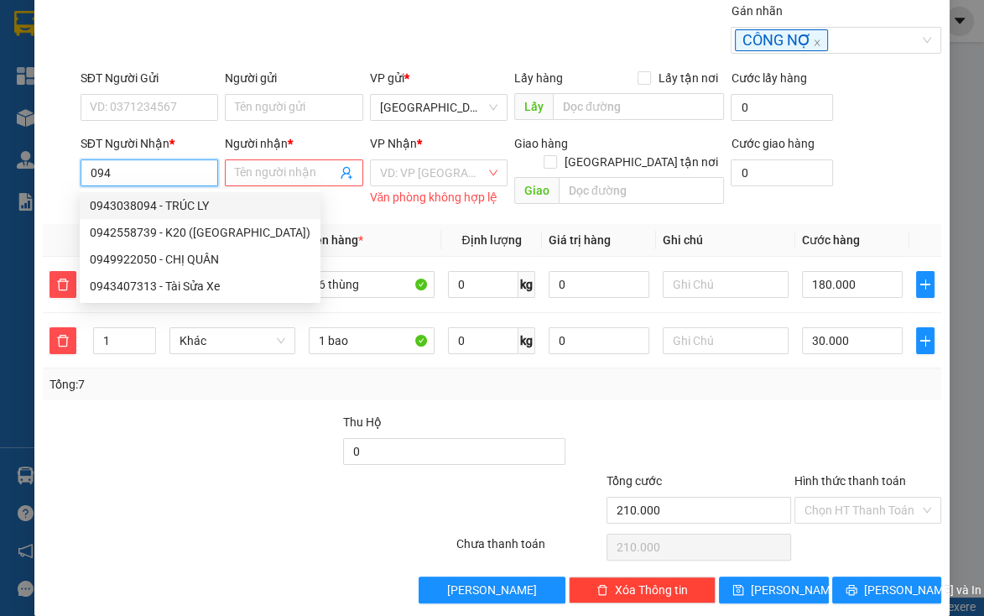
click at [193, 197] on div "0943038094 - TRÚC LY" at bounding box center [200, 205] width 221 height 18
type input "0943038094"
type input "TRÚC LY"
type input "280.000"
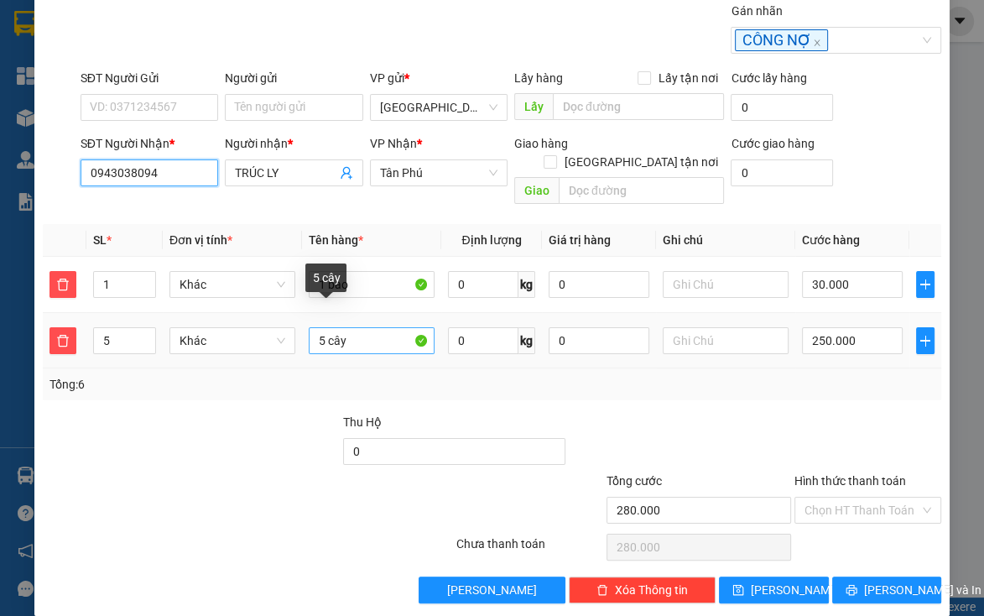
type input "0943038094"
click at [352, 327] on input "5 cây" at bounding box center [372, 340] width 126 height 27
type input "5"
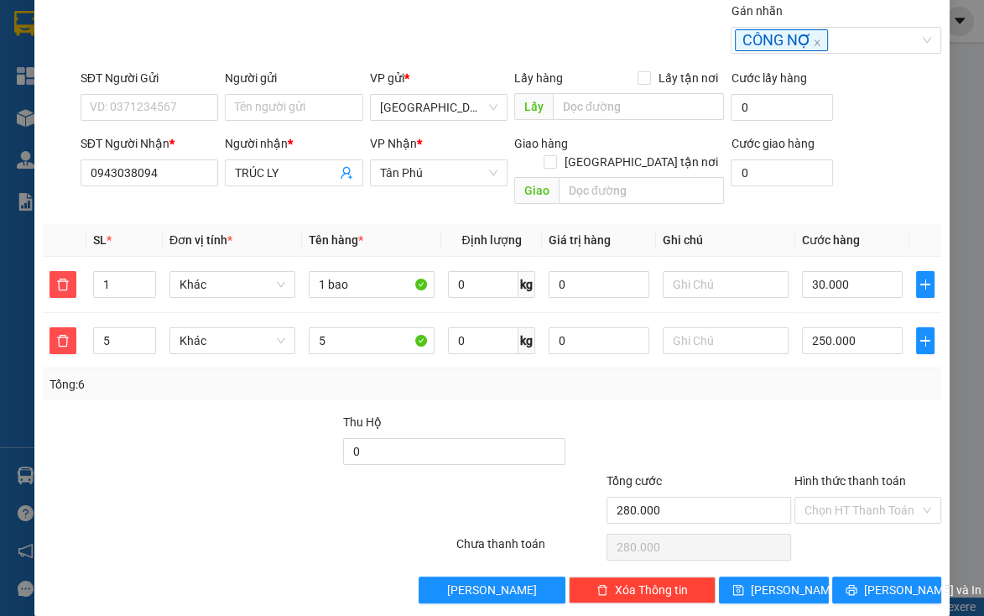
click at [238, 530] on div at bounding box center [248, 547] width 414 height 34
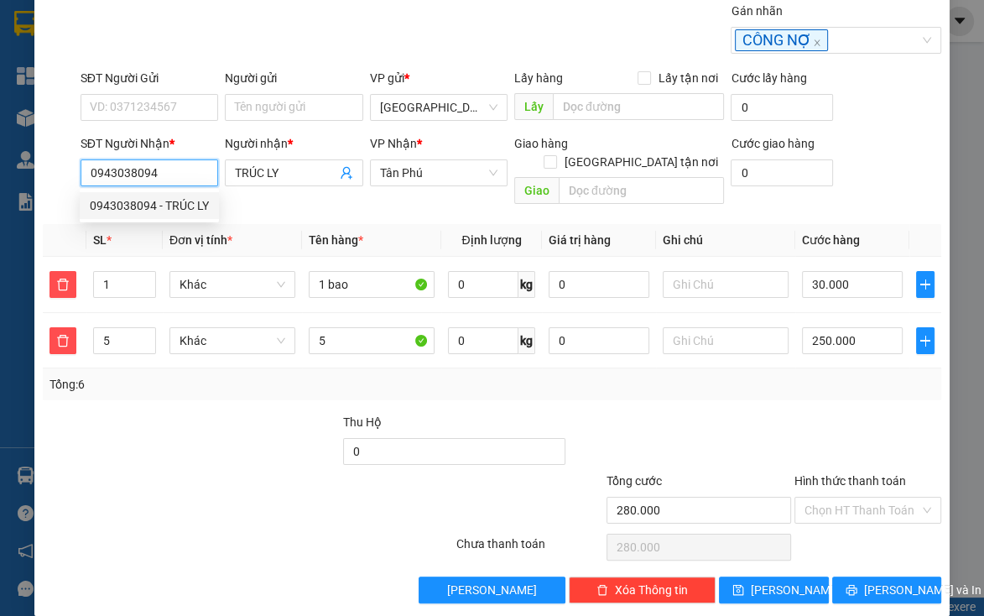
drag, startPoint x: 80, startPoint y: 170, endPoint x: 153, endPoint y: 177, distance: 73.3
click at [153, 177] on input "0943038094" at bounding box center [150, 172] width 138 height 27
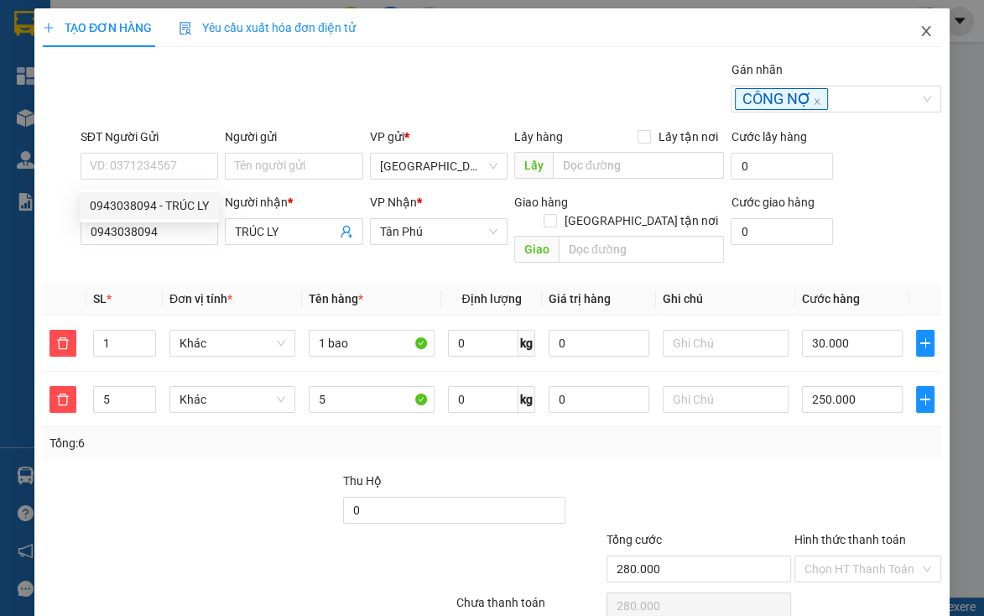
click at [893, 31] on icon "close" at bounding box center [925, 30] width 13 height 13
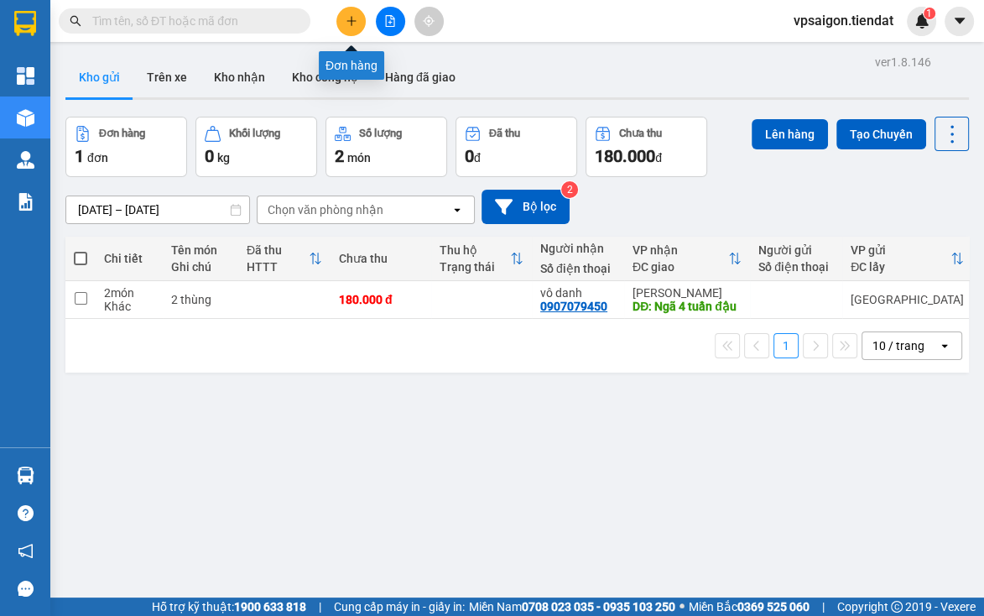
click at [352, 15] on icon "plus" at bounding box center [352, 21] width 12 height 12
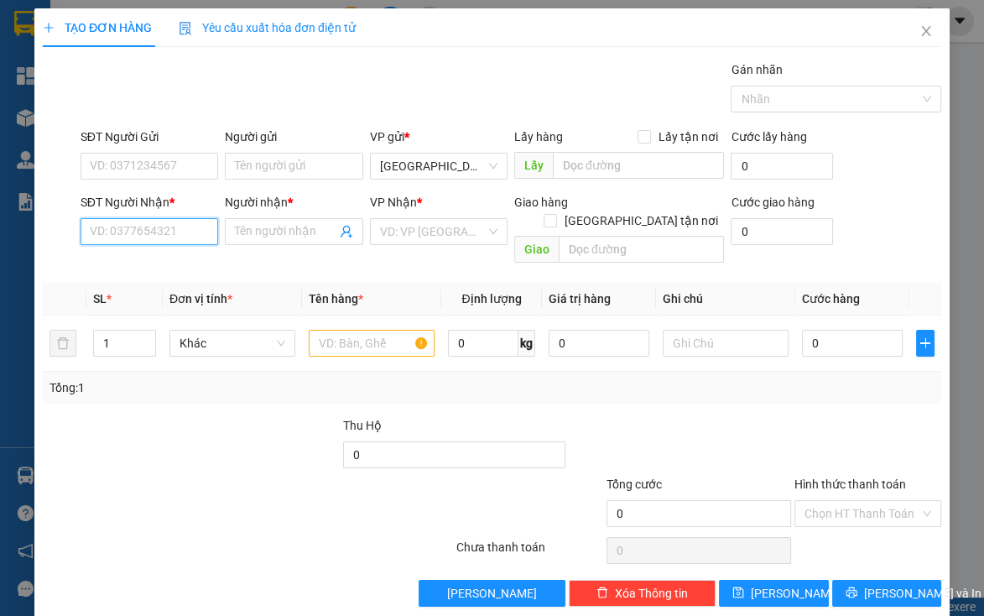
click at [158, 228] on input "SĐT Người Nhận *" at bounding box center [150, 231] width 138 height 27
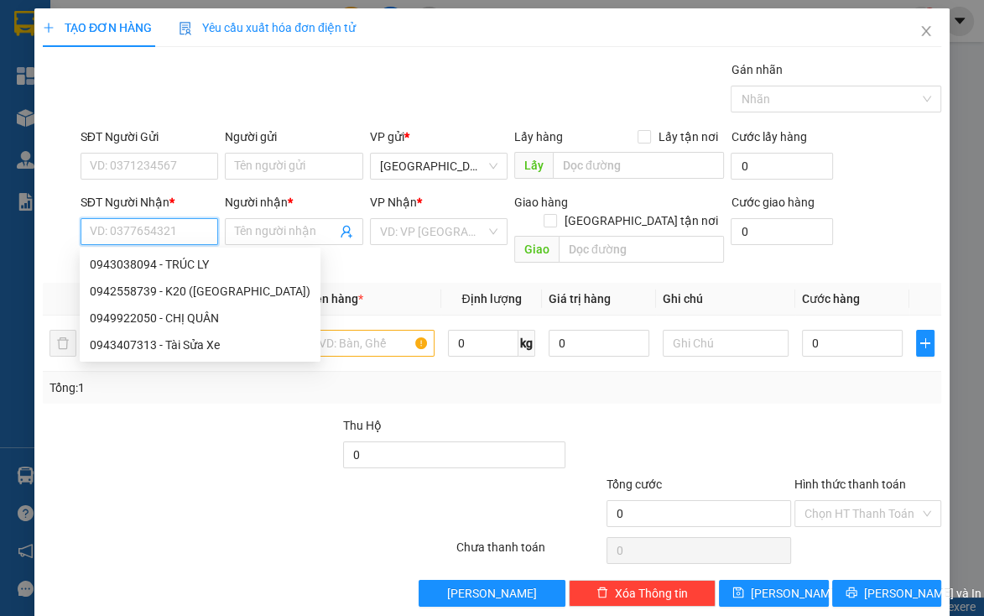
paste input "0943038094"
type input "0943038094"
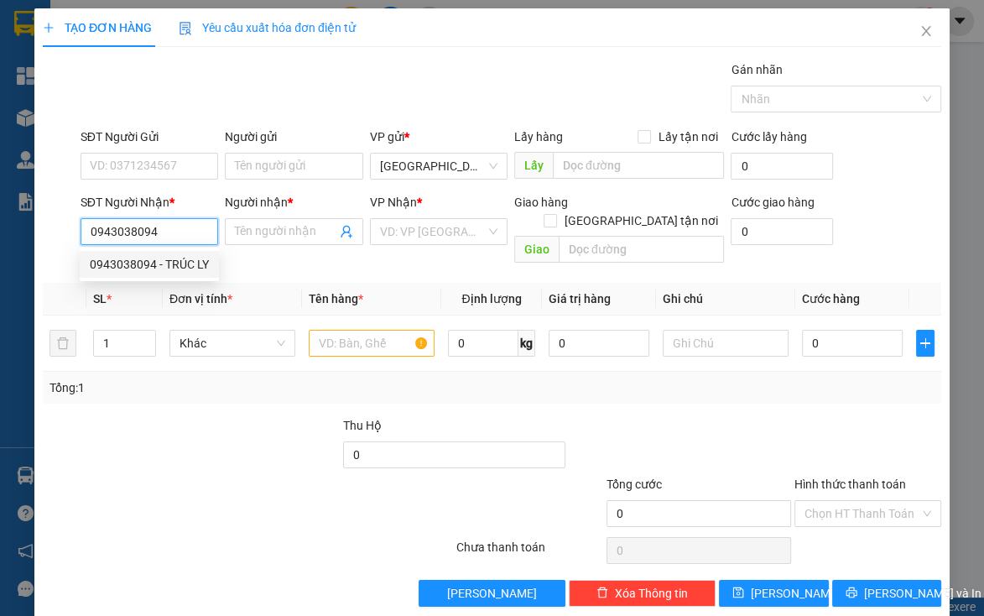
click at [190, 264] on div "0943038094 - TRÚC LY" at bounding box center [149, 264] width 119 height 18
type input "TRÚC LY"
type input "280.000"
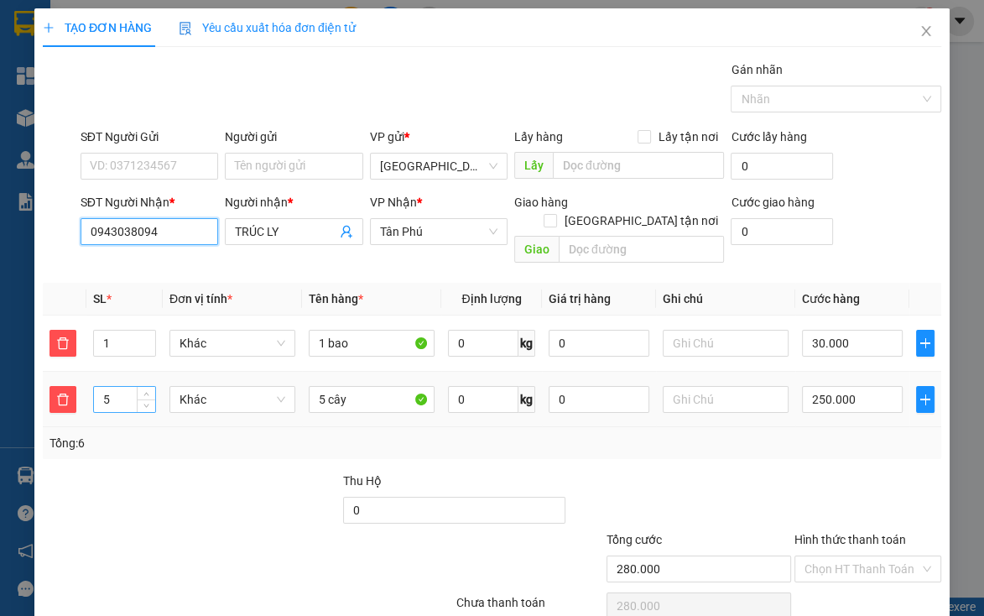
type input "0943038094"
click at [125, 387] on input "5" at bounding box center [124, 399] width 60 height 25
type input "6"
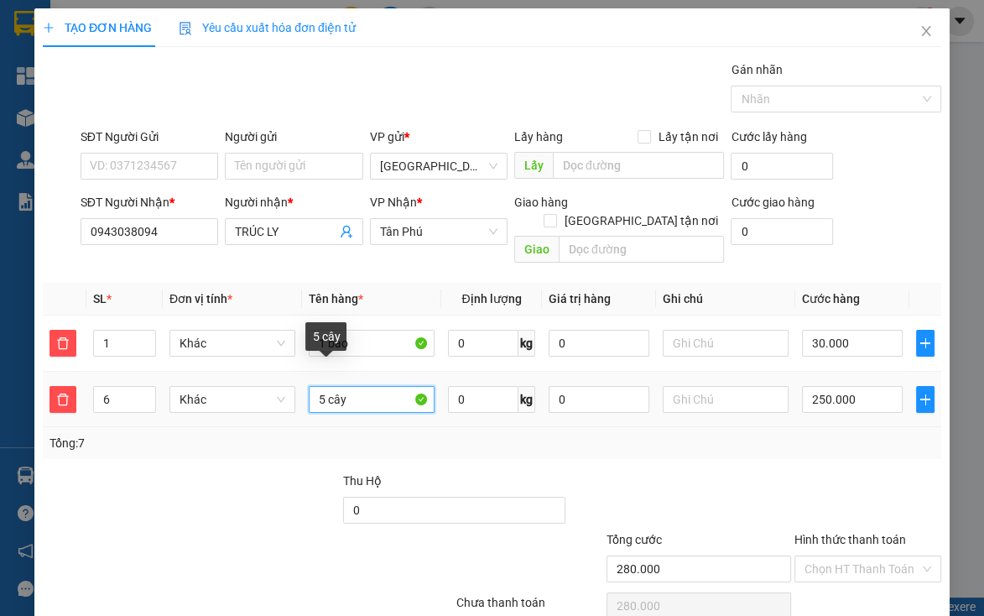
click at [347, 386] on input "5 cây" at bounding box center [372, 399] width 126 height 27
type input "5"
type input "6 thùng"
click at [872, 390] on input "250.000" at bounding box center [852, 399] width 101 height 27
type input "30.000"
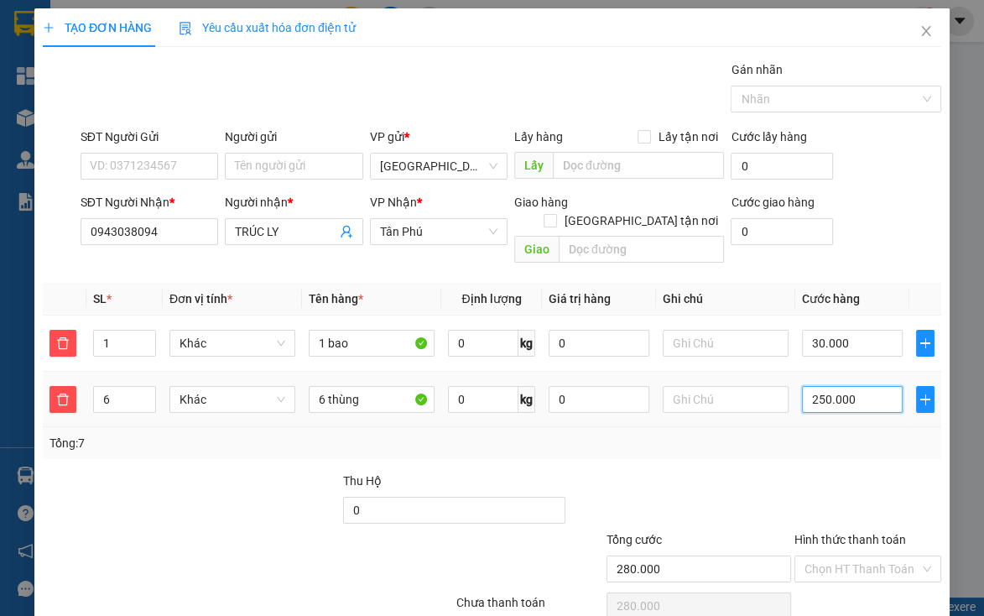
type input "30.000"
type input "0"
type input "30.001"
type input "01"
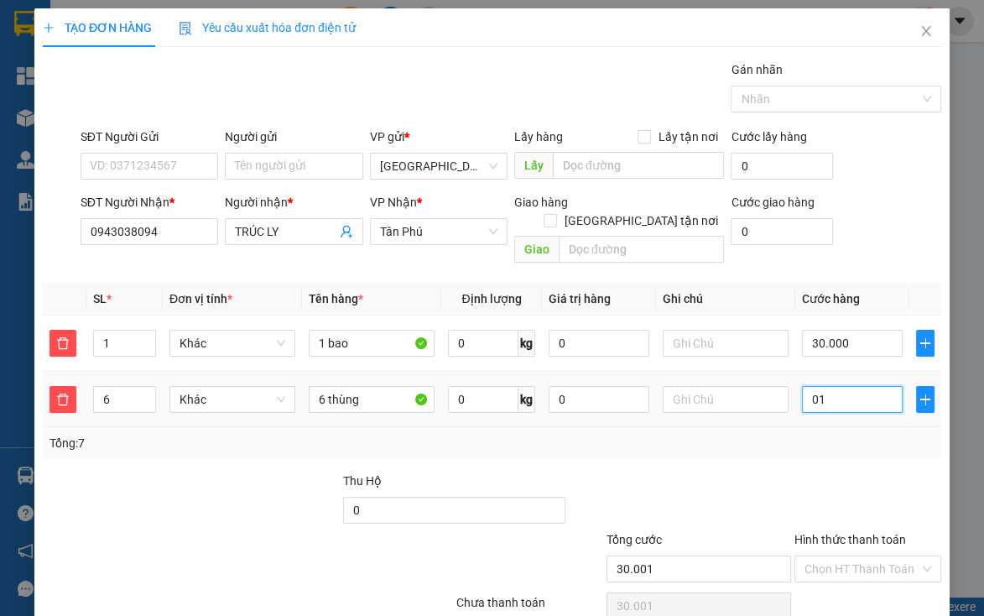
type input "30.018"
type input "018"
type input "30.180"
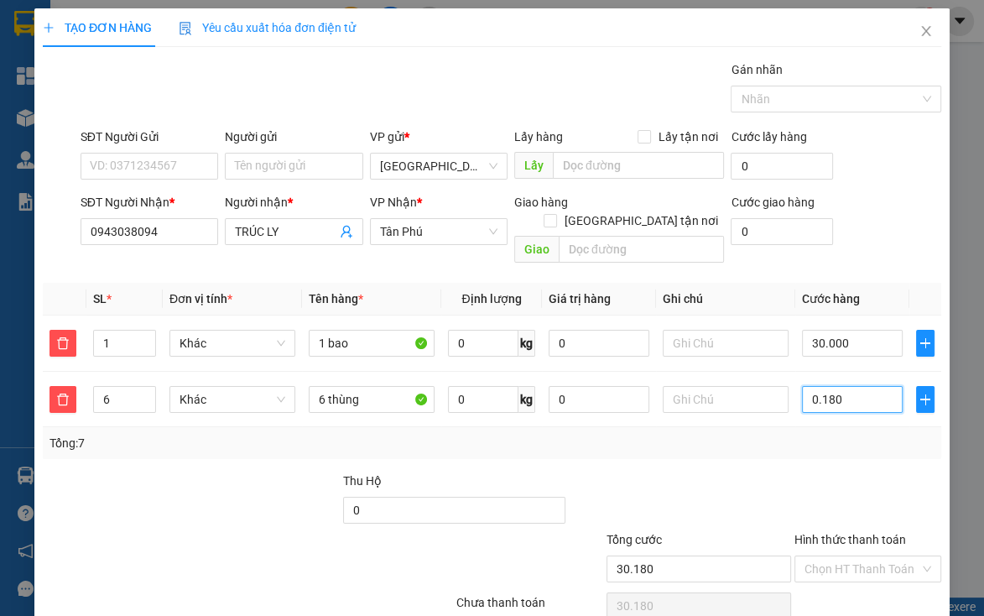
type input "0.180"
type input "210.000"
type input "180.000"
click at [845, 434] on div "Tổng: 7" at bounding box center [491, 443] width 885 height 18
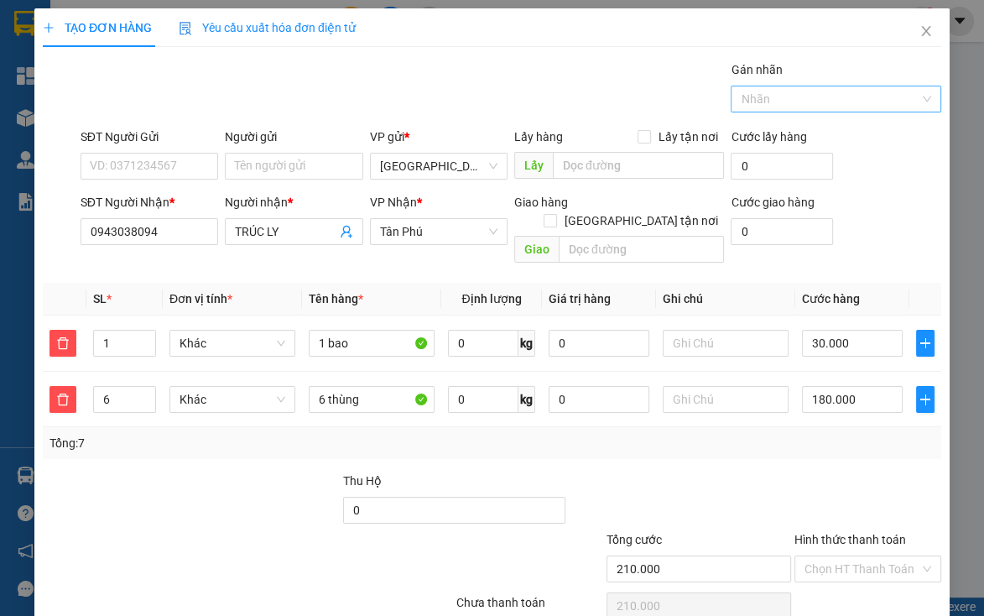
click at [817, 91] on div at bounding box center [827, 99] width 185 height 20
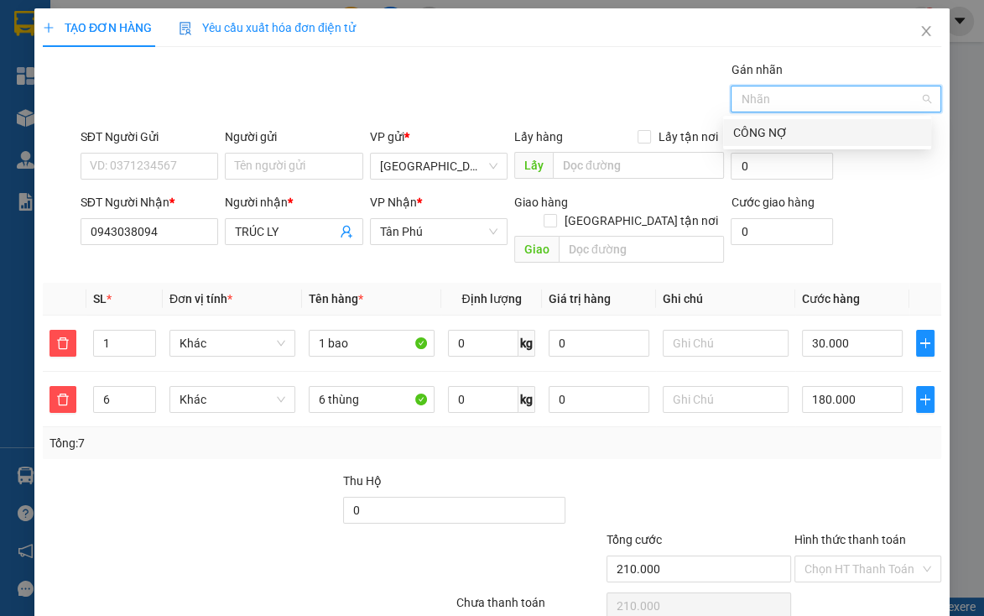
click at [821, 127] on div "CÔNG NỢ" at bounding box center [827, 132] width 188 height 18
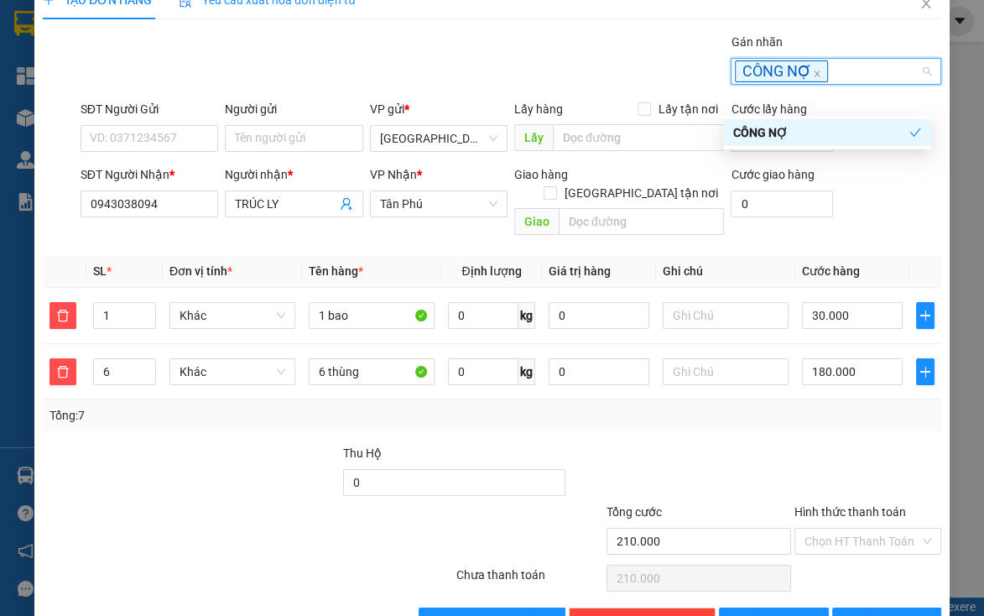
scroll to position [59, 0]
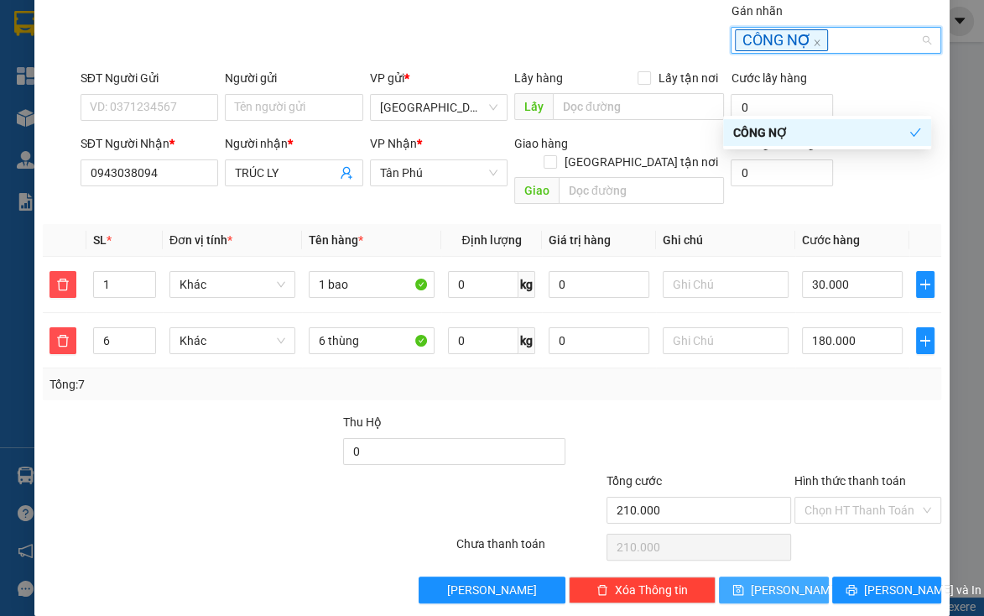
click at [782, 580] on span "Lưu" at bounding box center [796, 589] width 90 height 18
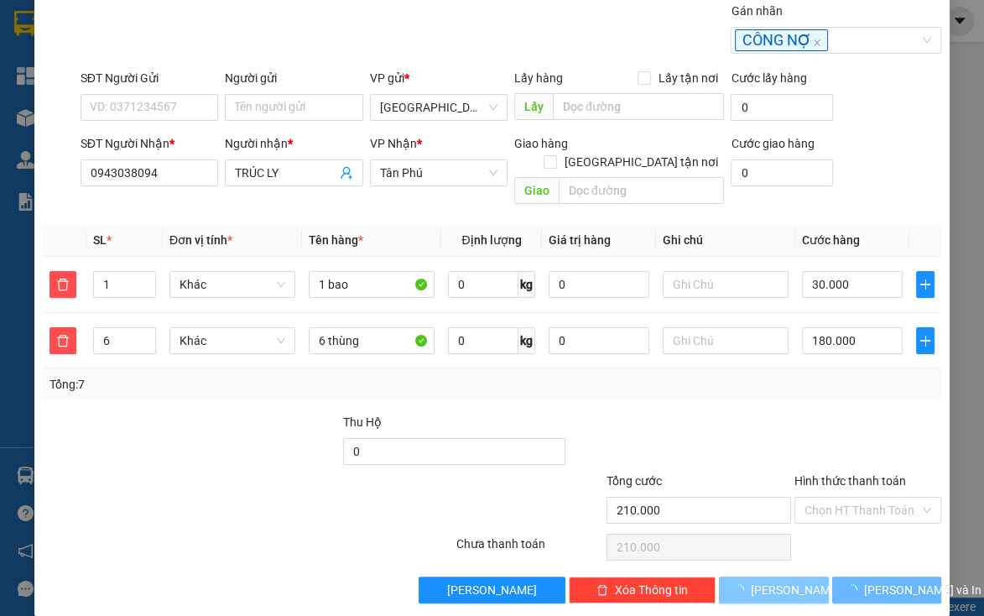
type input "0"
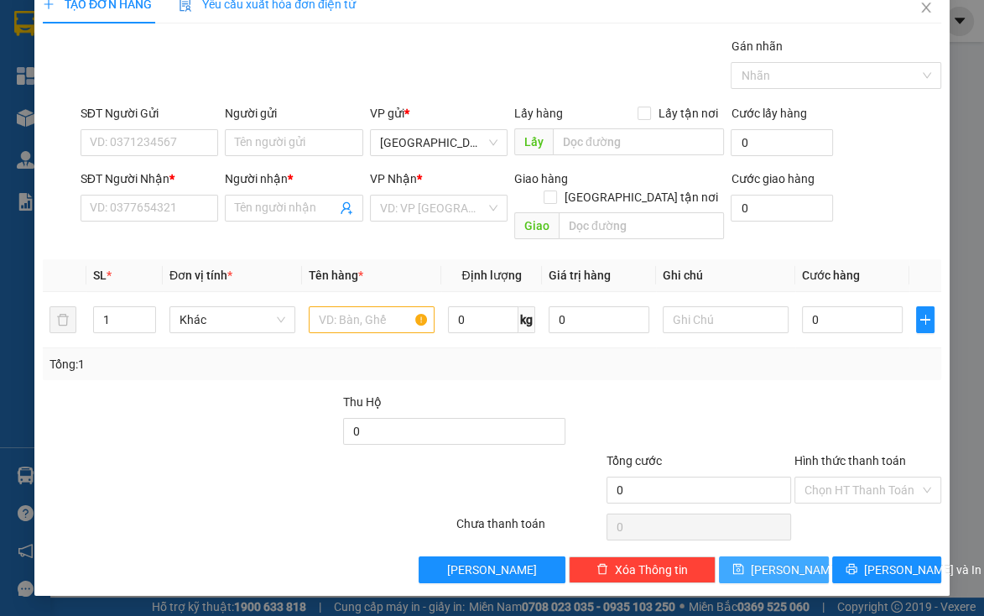
scroll to position [3, 0]
